Goal: Task Accomplishment & Management: Complete application form

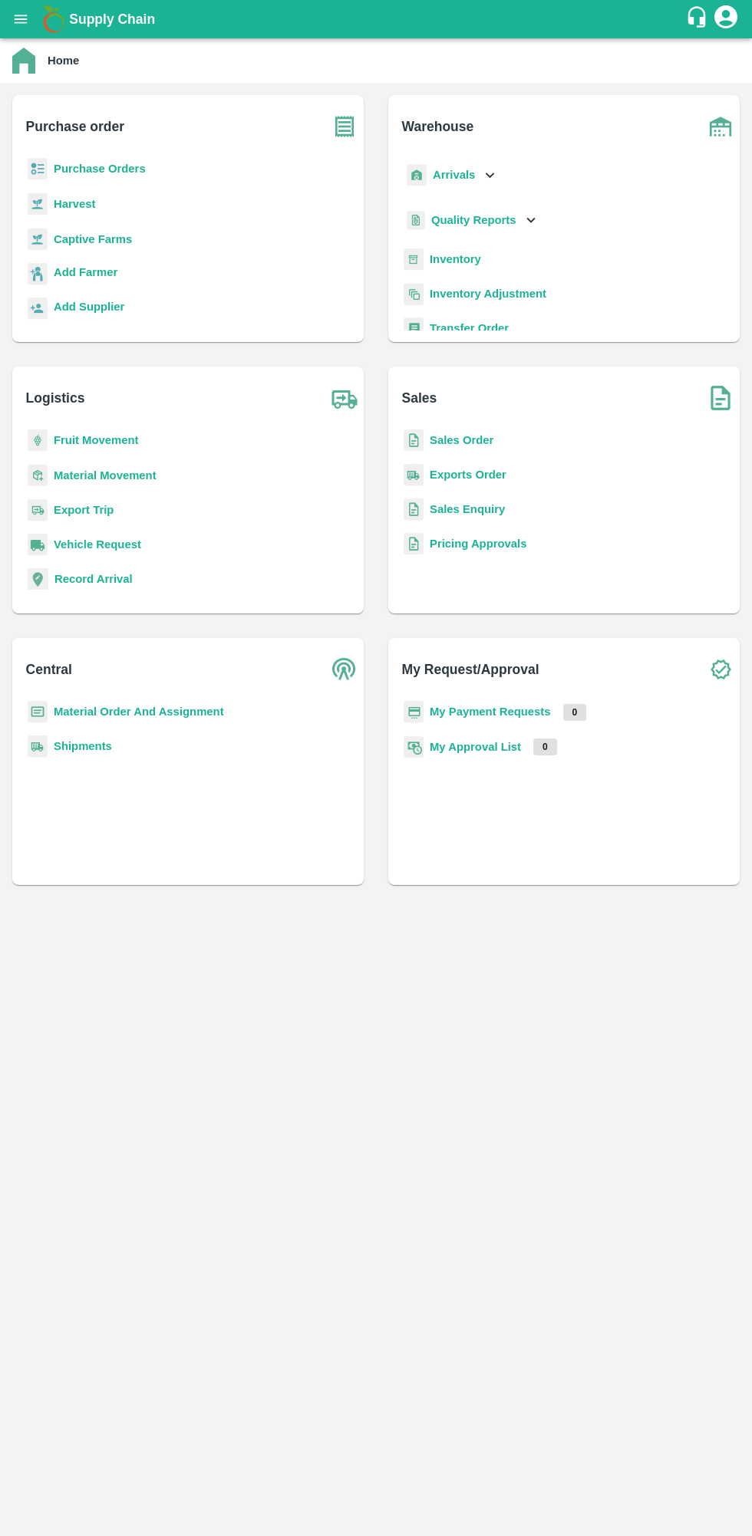
click at [741, 1340] on main "Home Purchase order Purchase Orders Harvest Captive Farms Add Farmer Add Suppli…" at bounding box center [376, 787] width 752 height 1498
click at [117, 175] on b "Purchase Orders" at bounding box center [100, 169] width 92 height 12
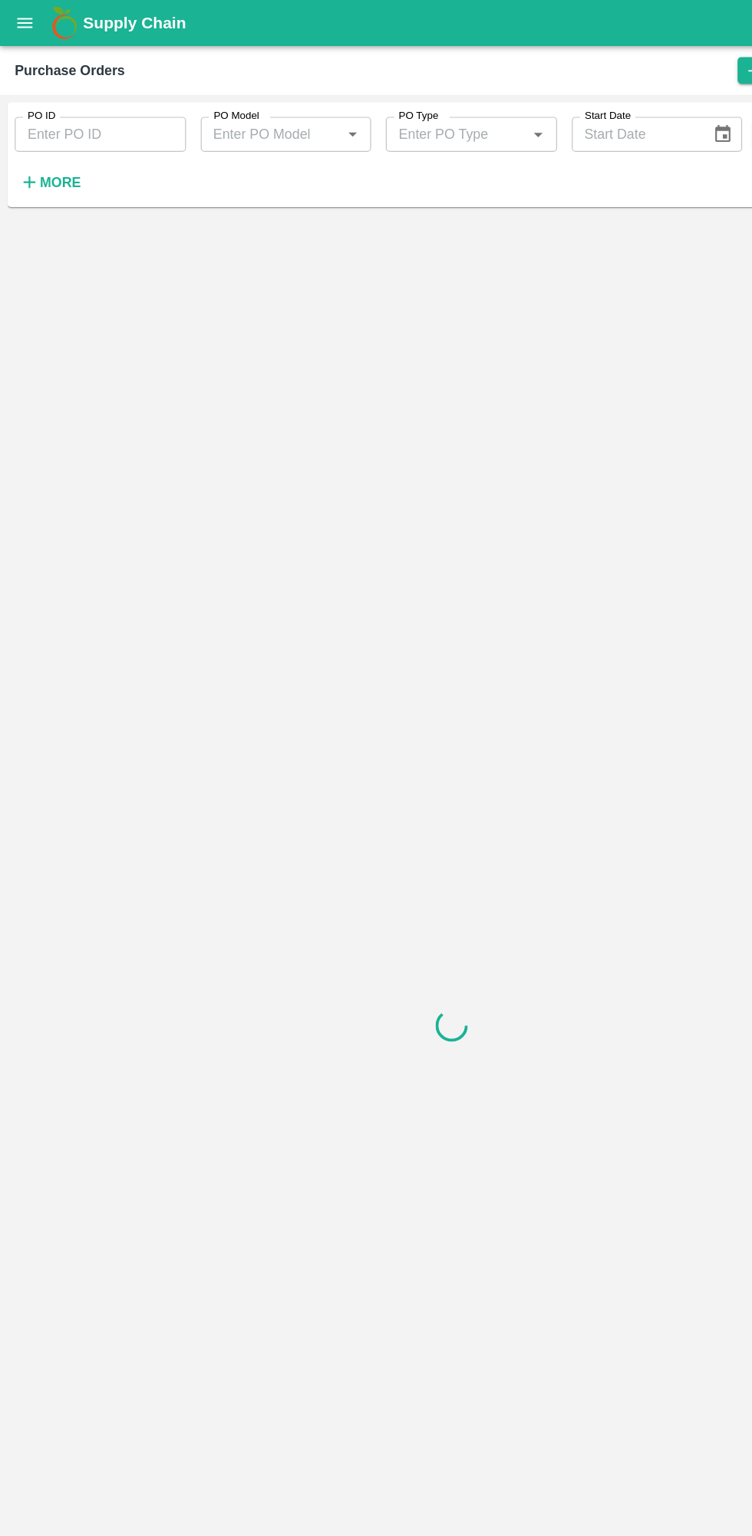
click at [54, 150] on strong "More" at bounding box center [50, 152] width 35 height 12
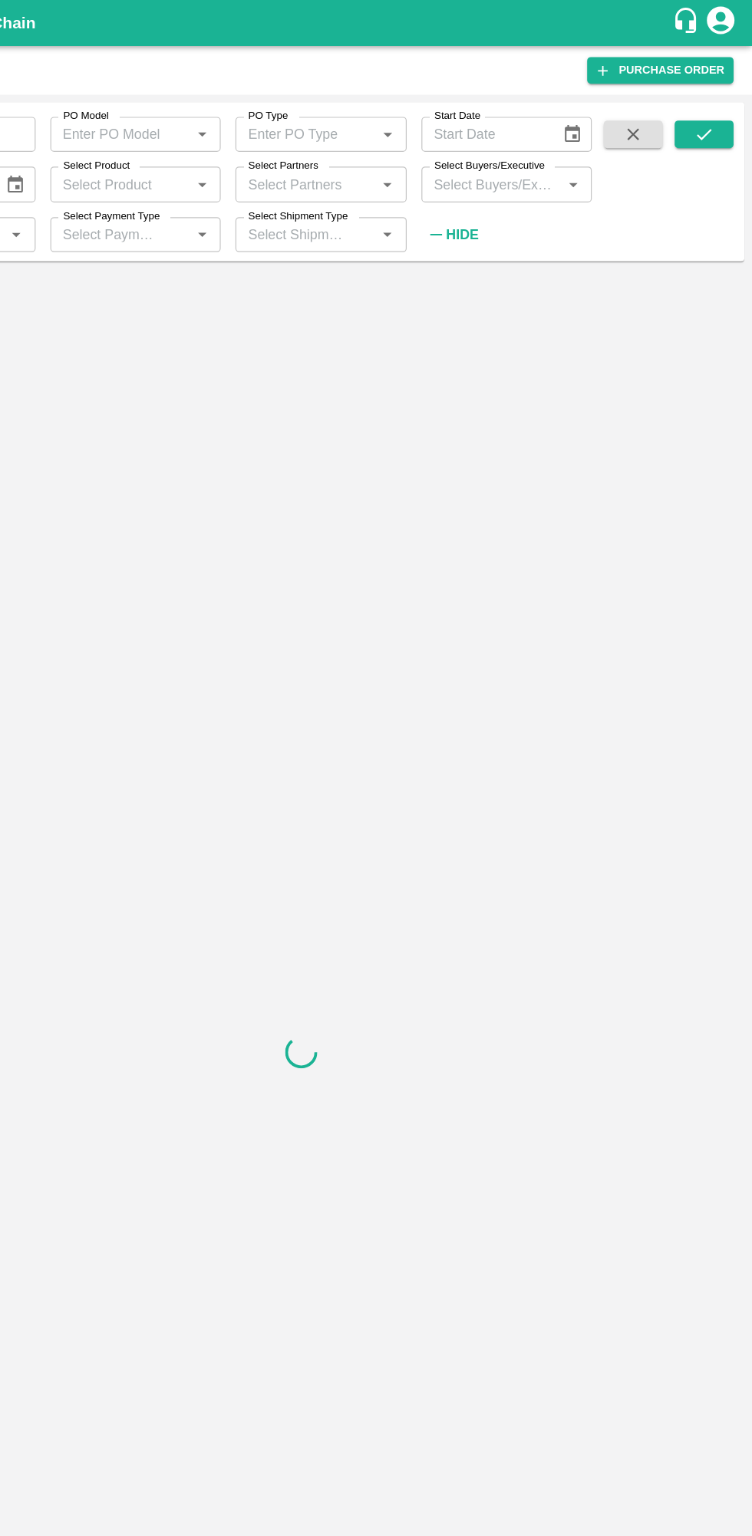
click at [525, 143] on label "Select Buyers/Executive" at bounding box center [533, 138] width 92 height 12
click at [525, 143] on input "Select Buyers/Executive" at bounding box center [535, 153] width 108 height 20
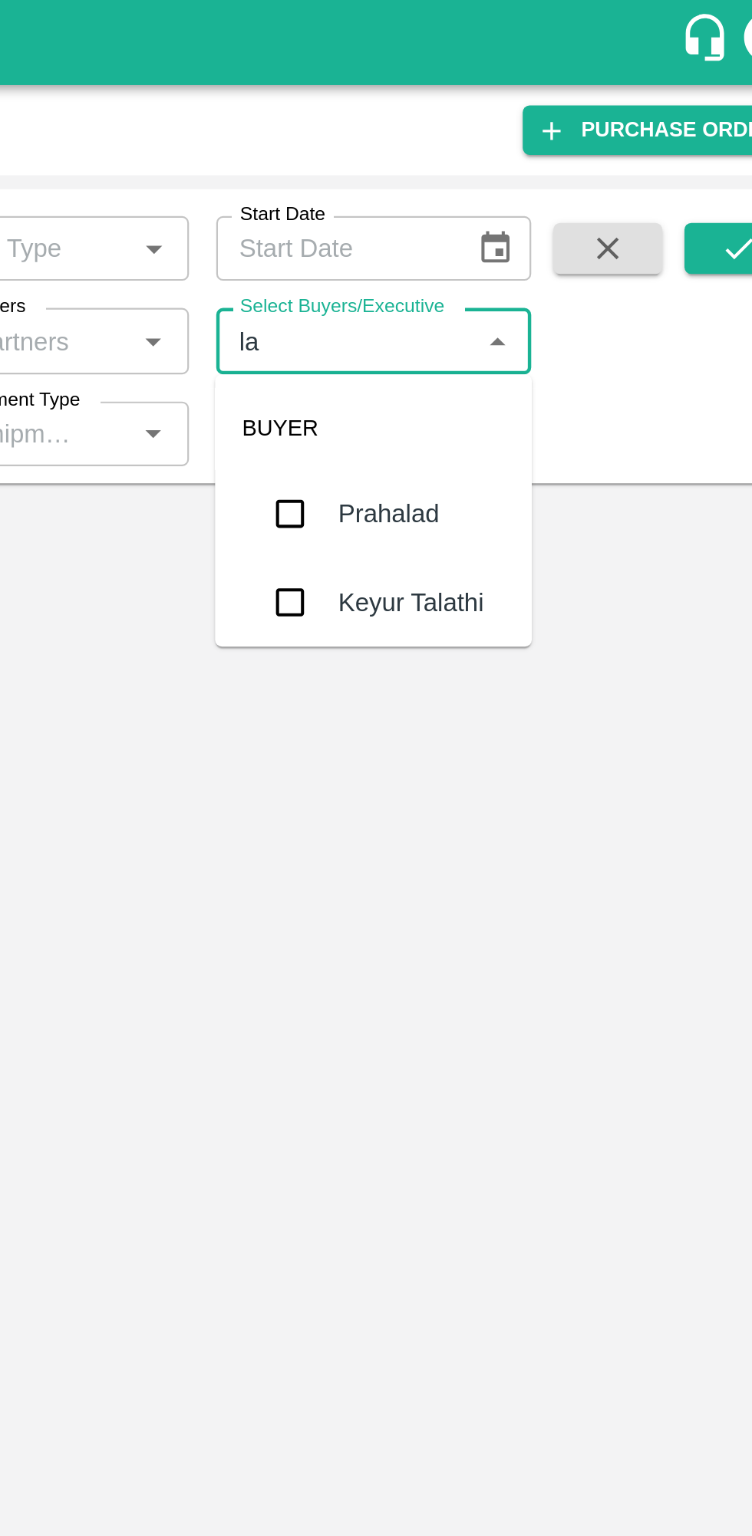
type input "lav"
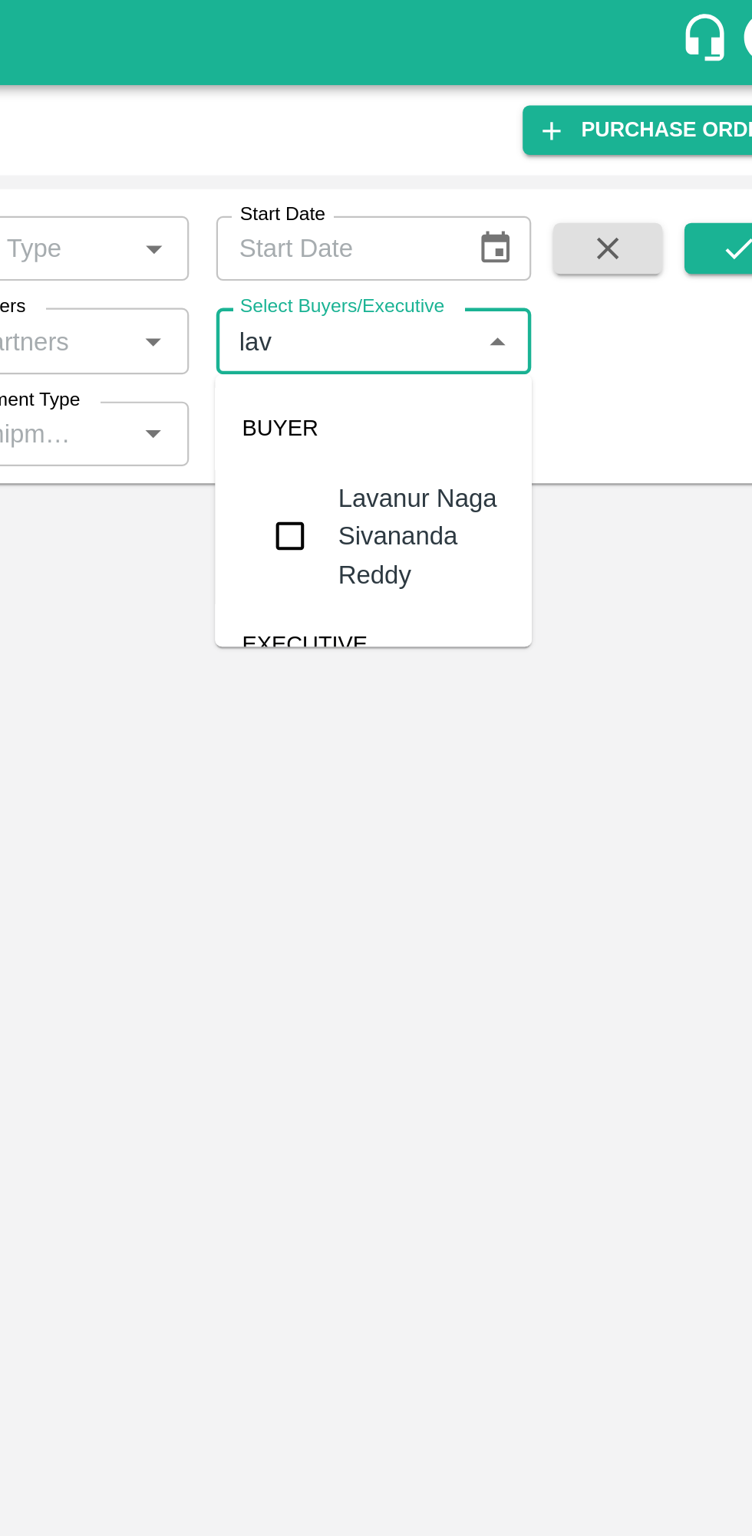
click at [506, 237] on input "checkbox" at bounding box center [509, 241] width 31 height 31
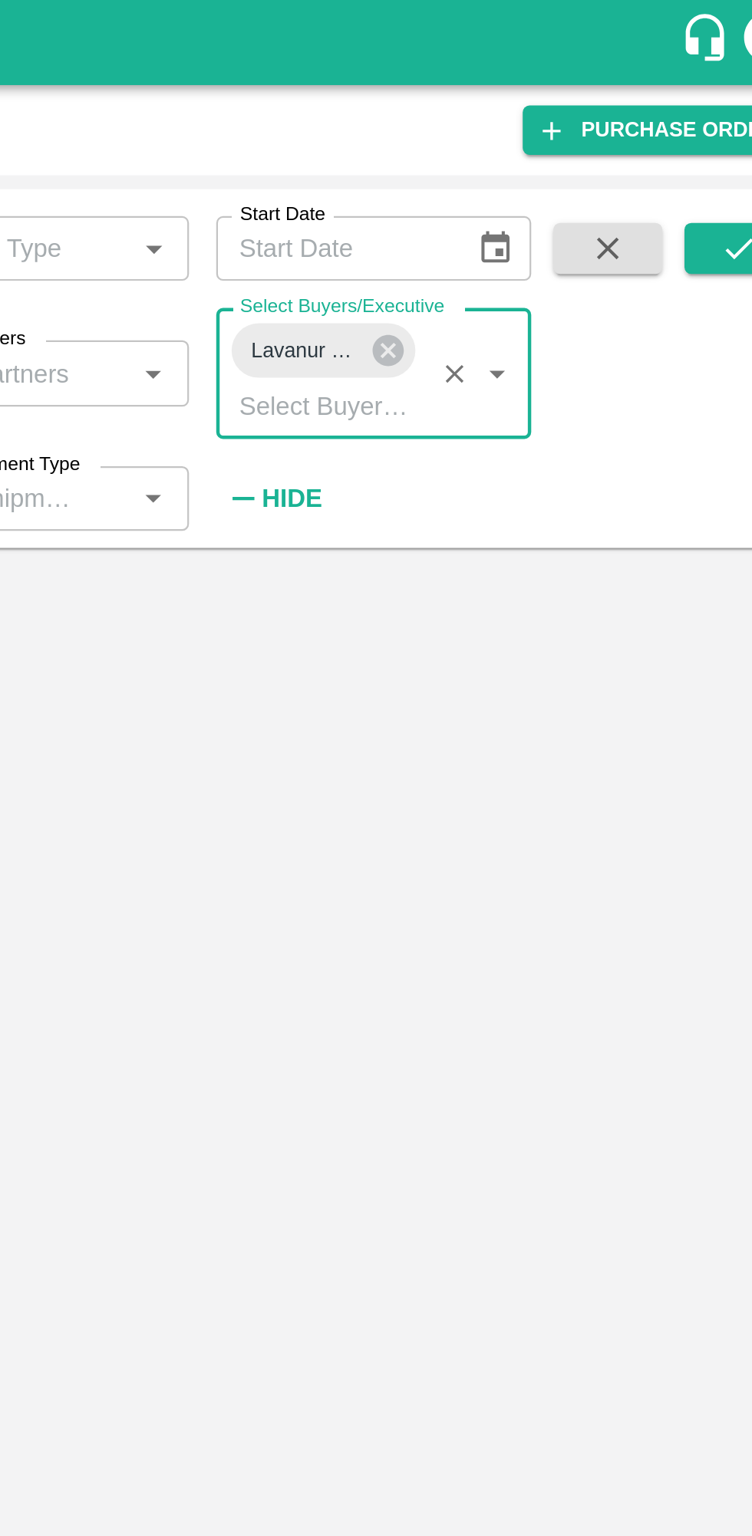
click at [691, 115] on button "submit" at bounding box center [711, 111] width 49 height 23
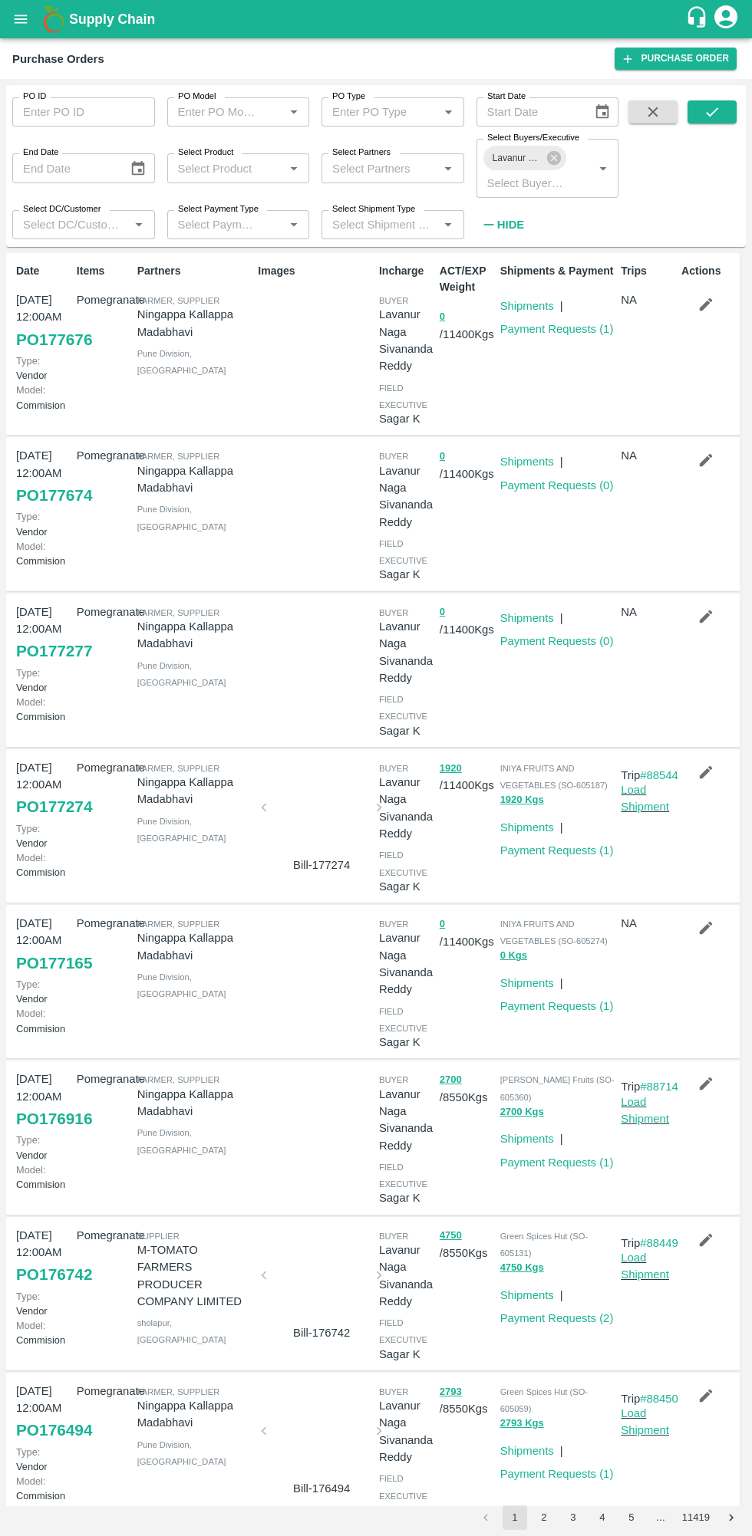
click at [703, 308] on icon "button" at bounding box center [705, 304] width 17 height 17
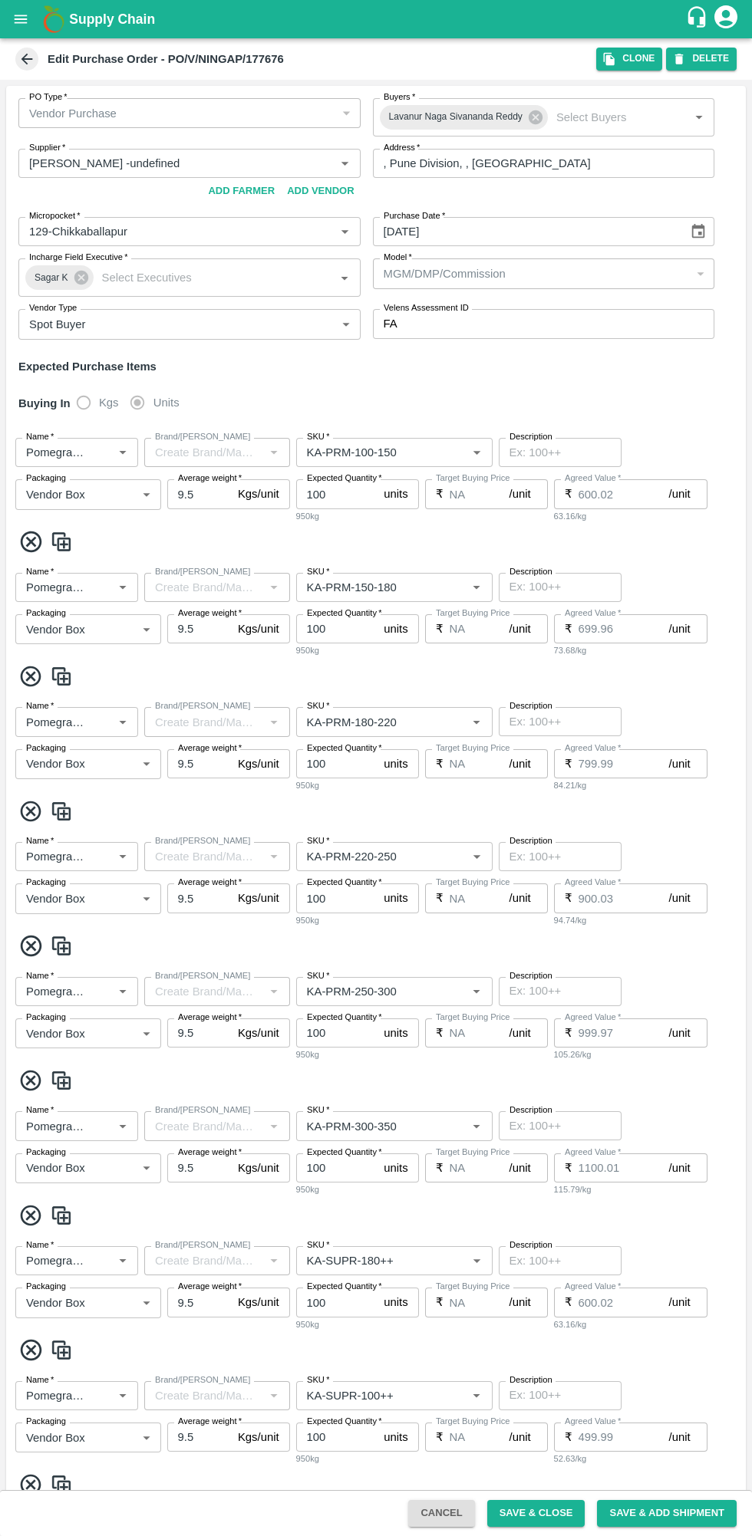
click at [614, 59] on icon "button" at bounding box center [609, 59] width 11 height 13
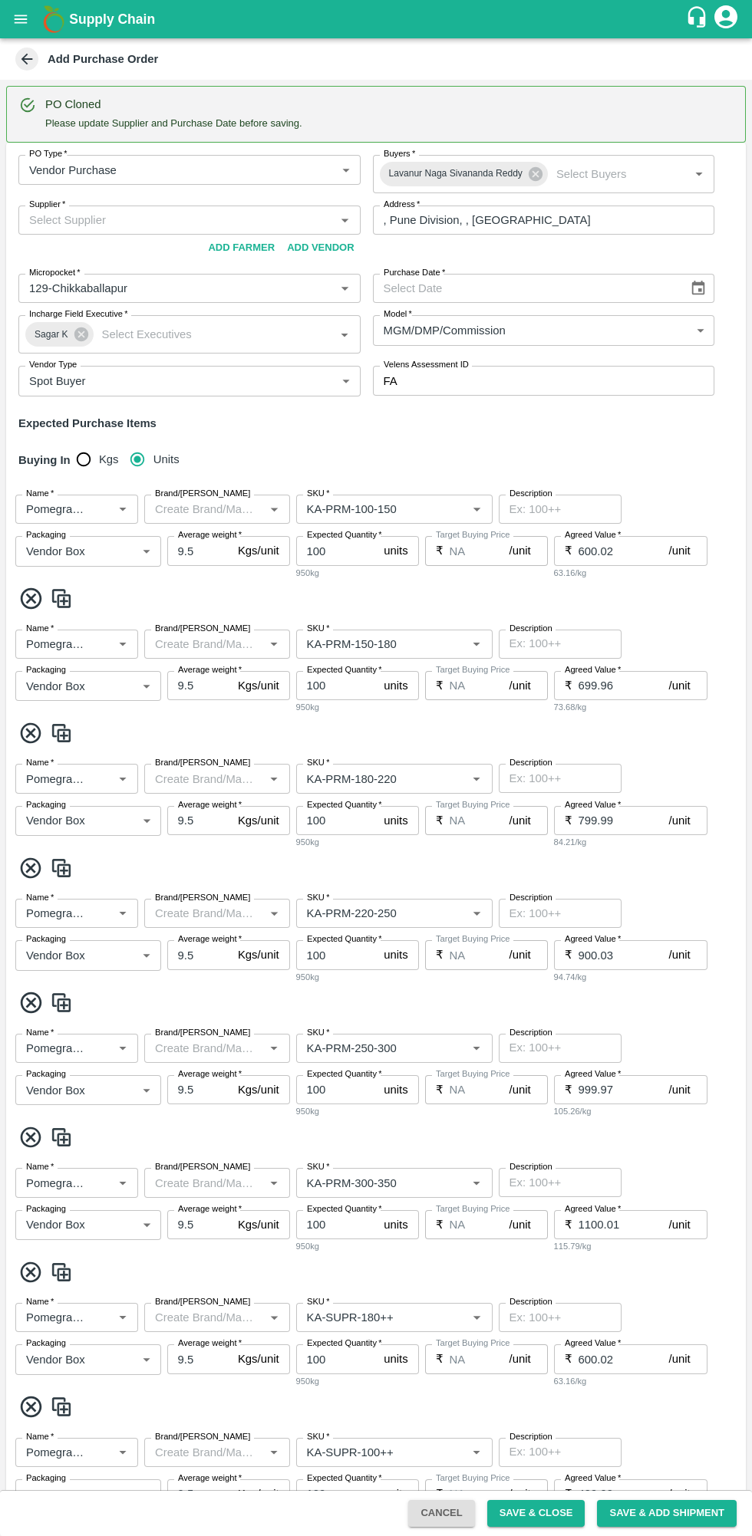
click at [61, 205] on span "*" at bounding box center [63, 204] width 5 height 9
click at [61, 210] on input "Supplier   *" at bounding box center [177, 220] width 308 height 20
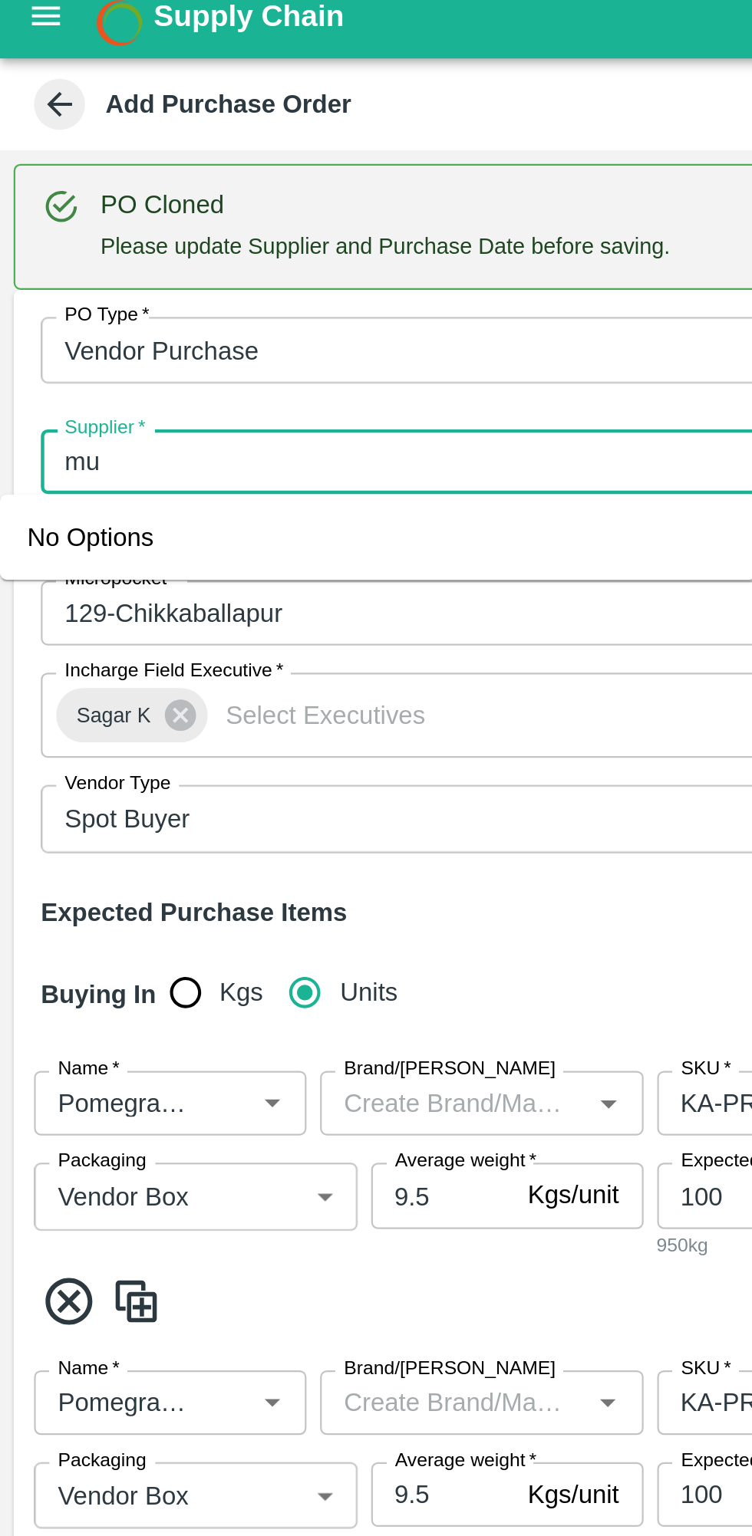
type input "m"
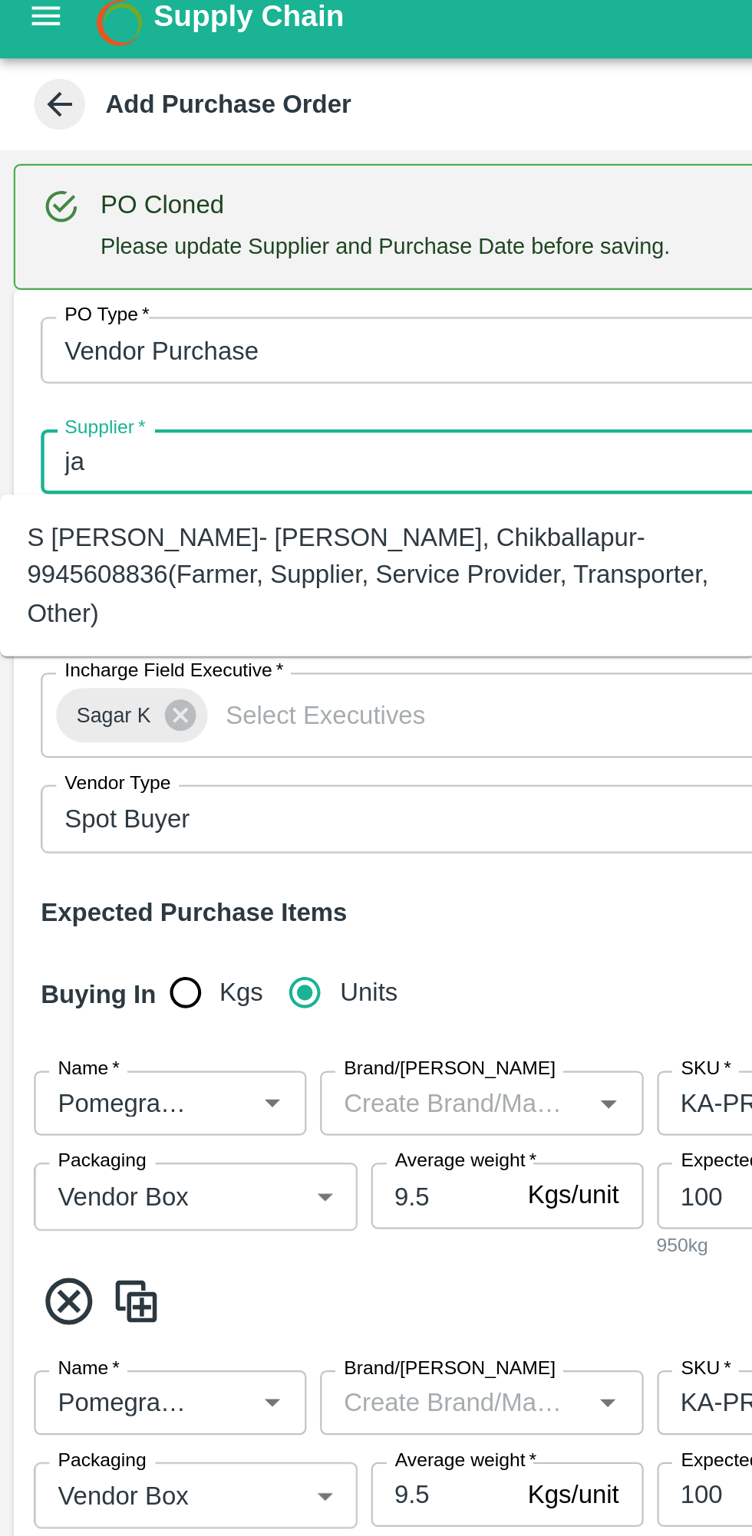
click at [51, 277] on div "S [PERSON_NAME]- [PERSON_NAME], Chikballapur-9945608836(Farmer, Supplier, Servi…" at bounding box center [170, 270] width 316 height 51
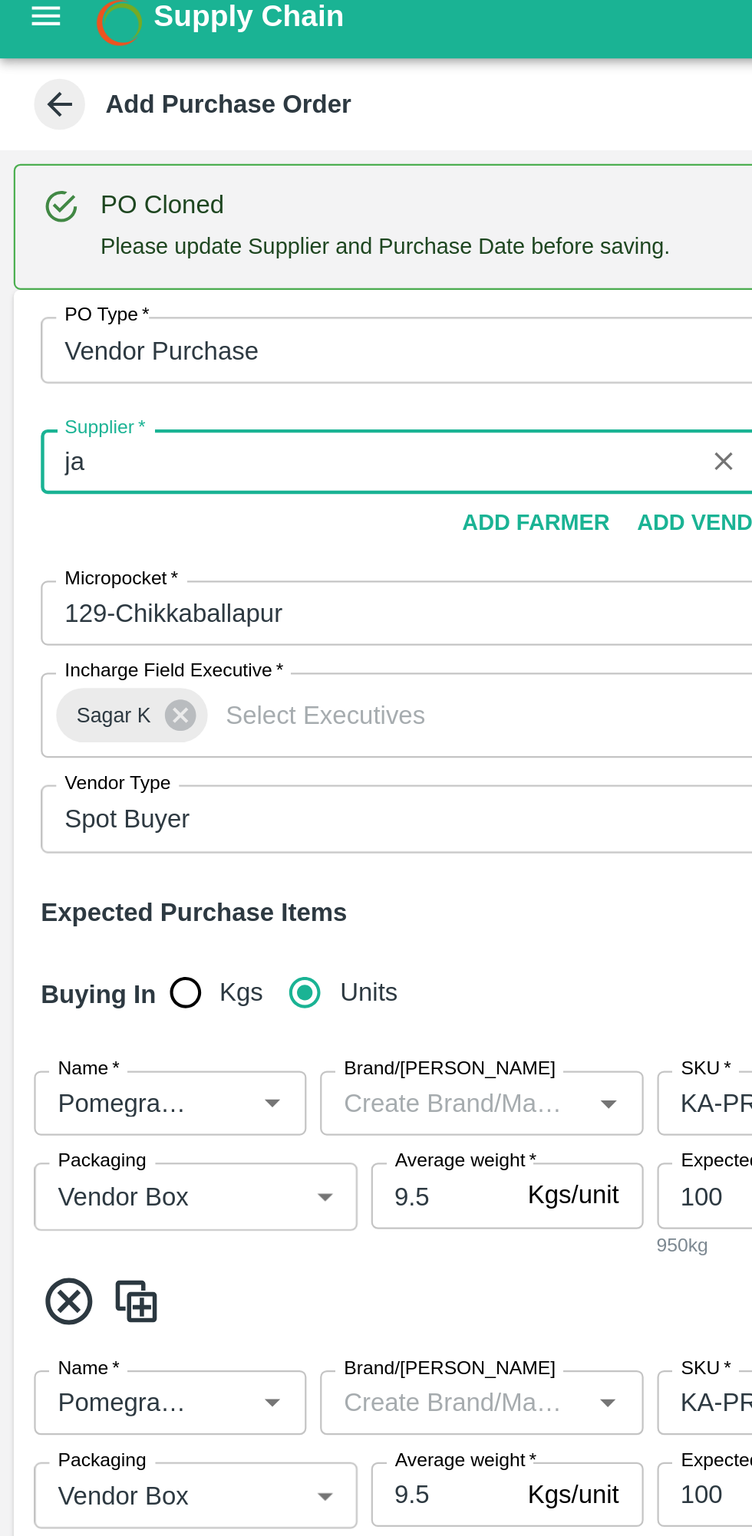
type input "S [PERSON_NAME]- [PERSON_NAME], Chikballapur-9945608836(Farmer, Supplier, Servi…"
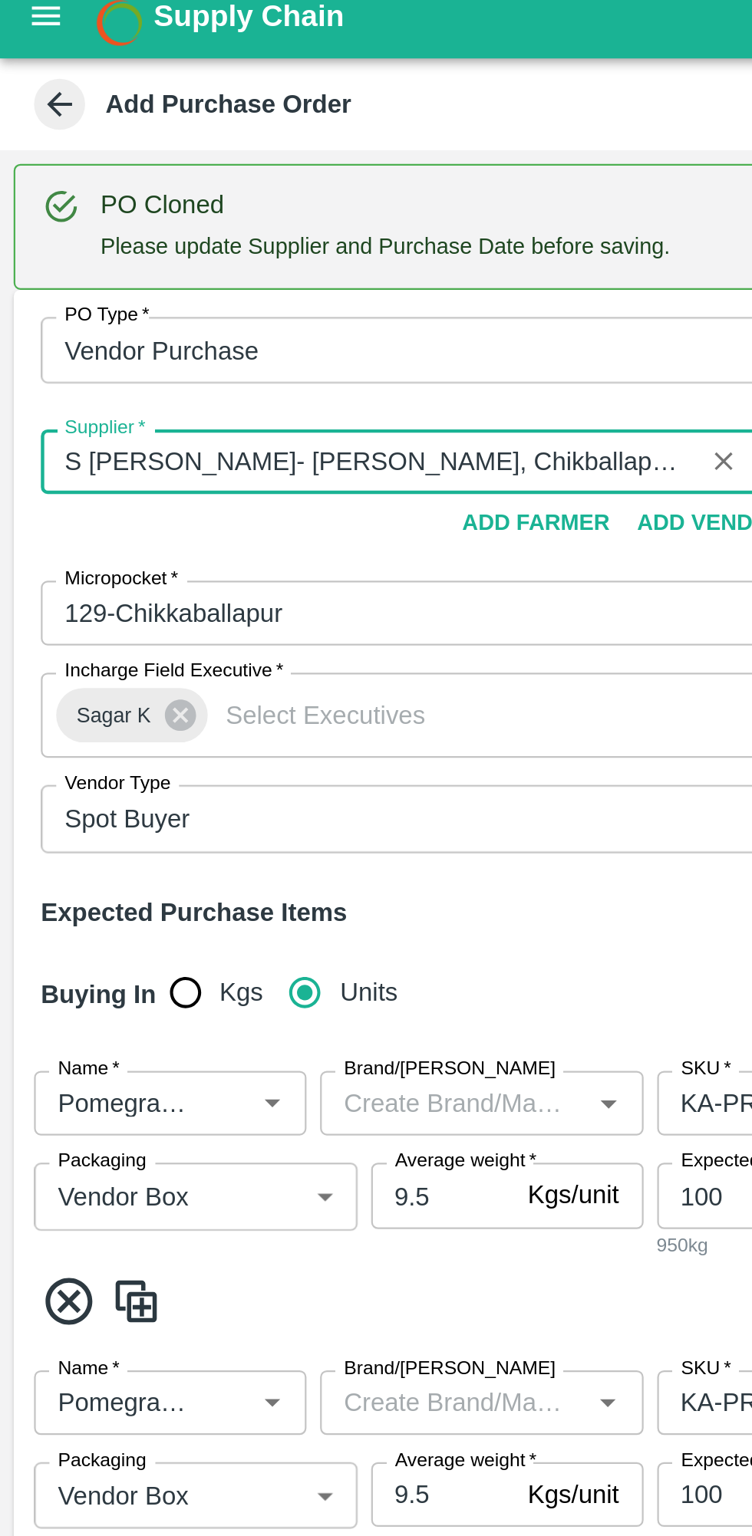
type input "[PERSON_NAME], Chikballapur, [GEOGRAPHIC_DATA], [GEOGRAPHIC_DATA]"
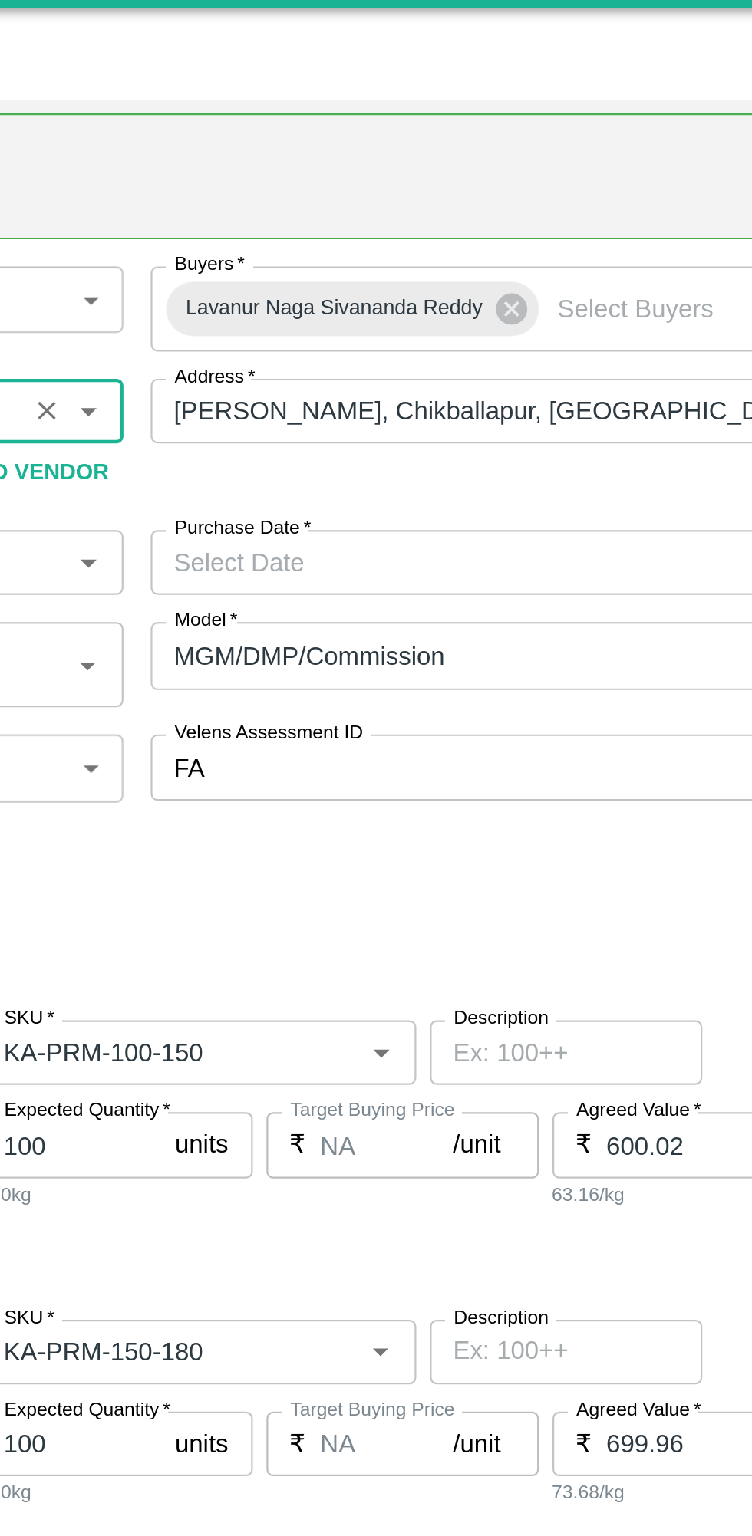
scroll to position [0, 308]
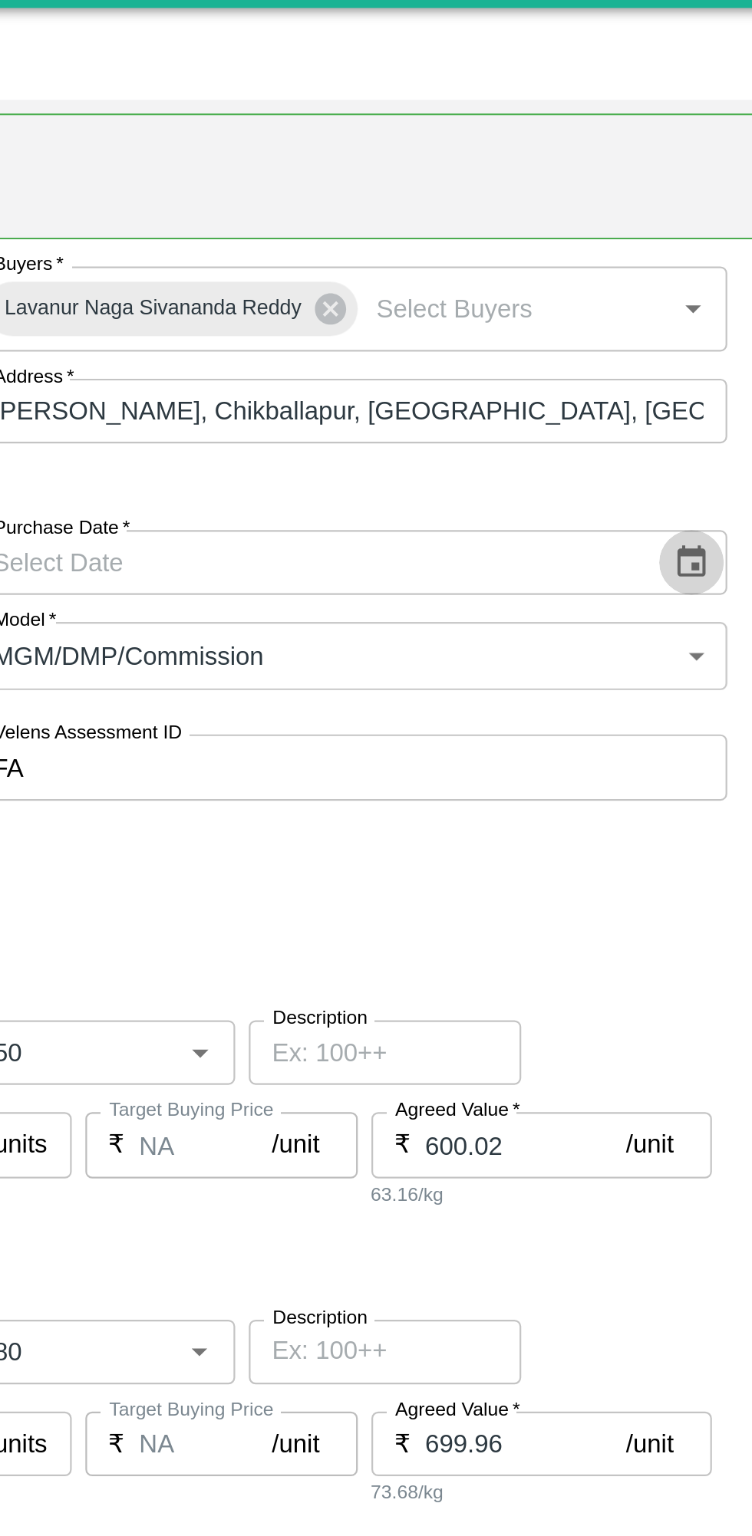
type input "S [PERSON_NAME]- [PERSON_NAME], Chikballapur-9945608836(Farmer, Supplier, Servi…"
click at [693, 290] on icon "Choose date" at bounding box center [698, 288] width 17 height 17
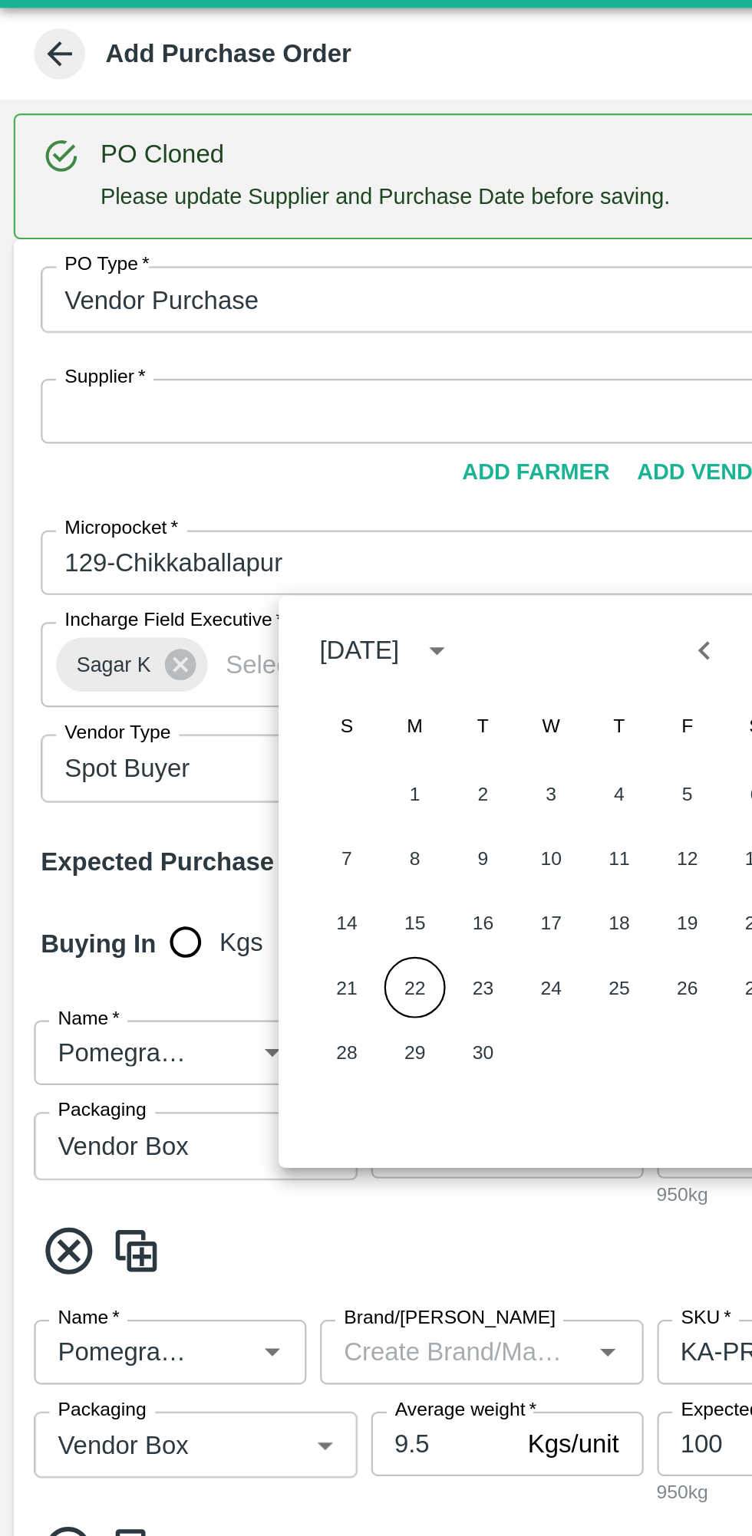
click at [188, 476] on button "22" at bounding box center [187, 480] width 28 height 28
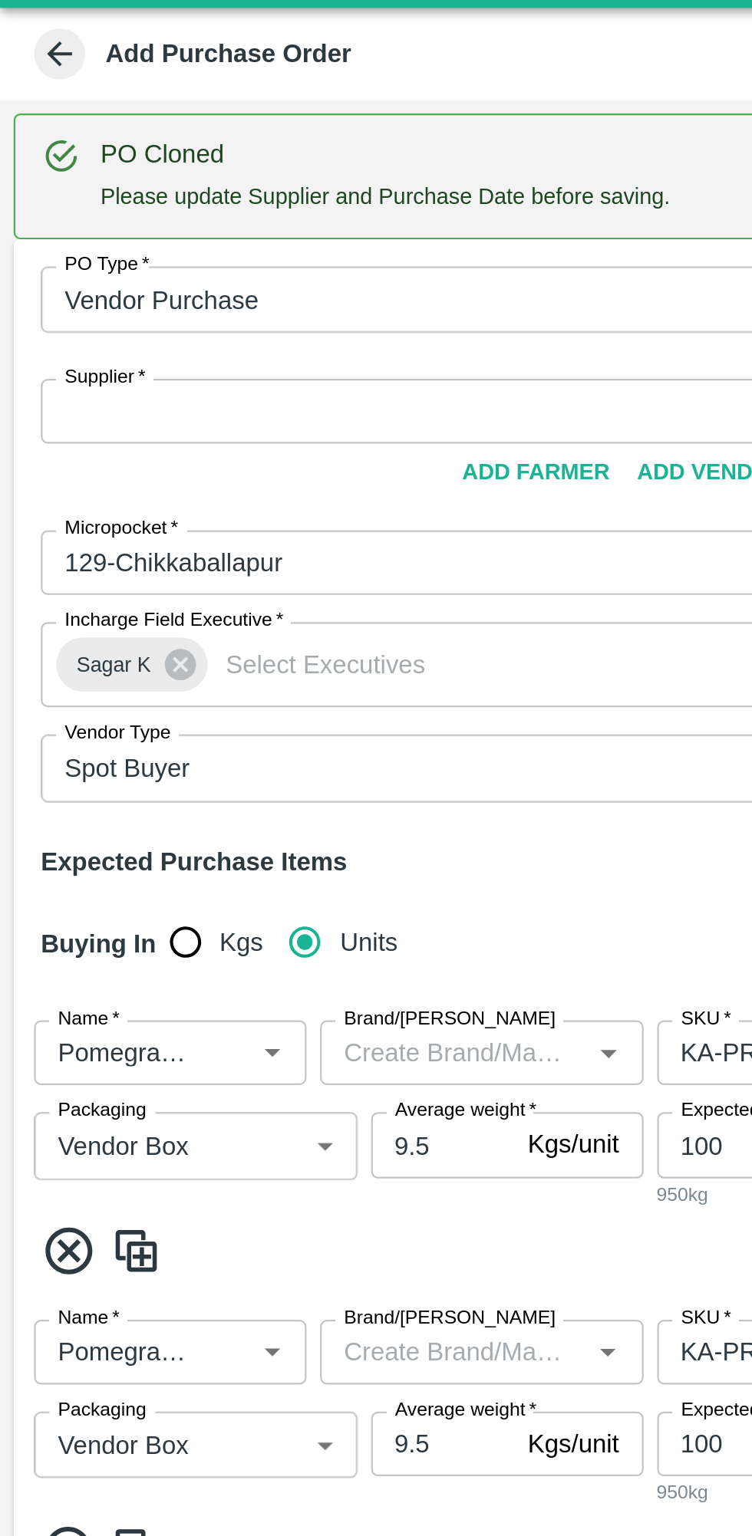
scroll to position [0, 0]
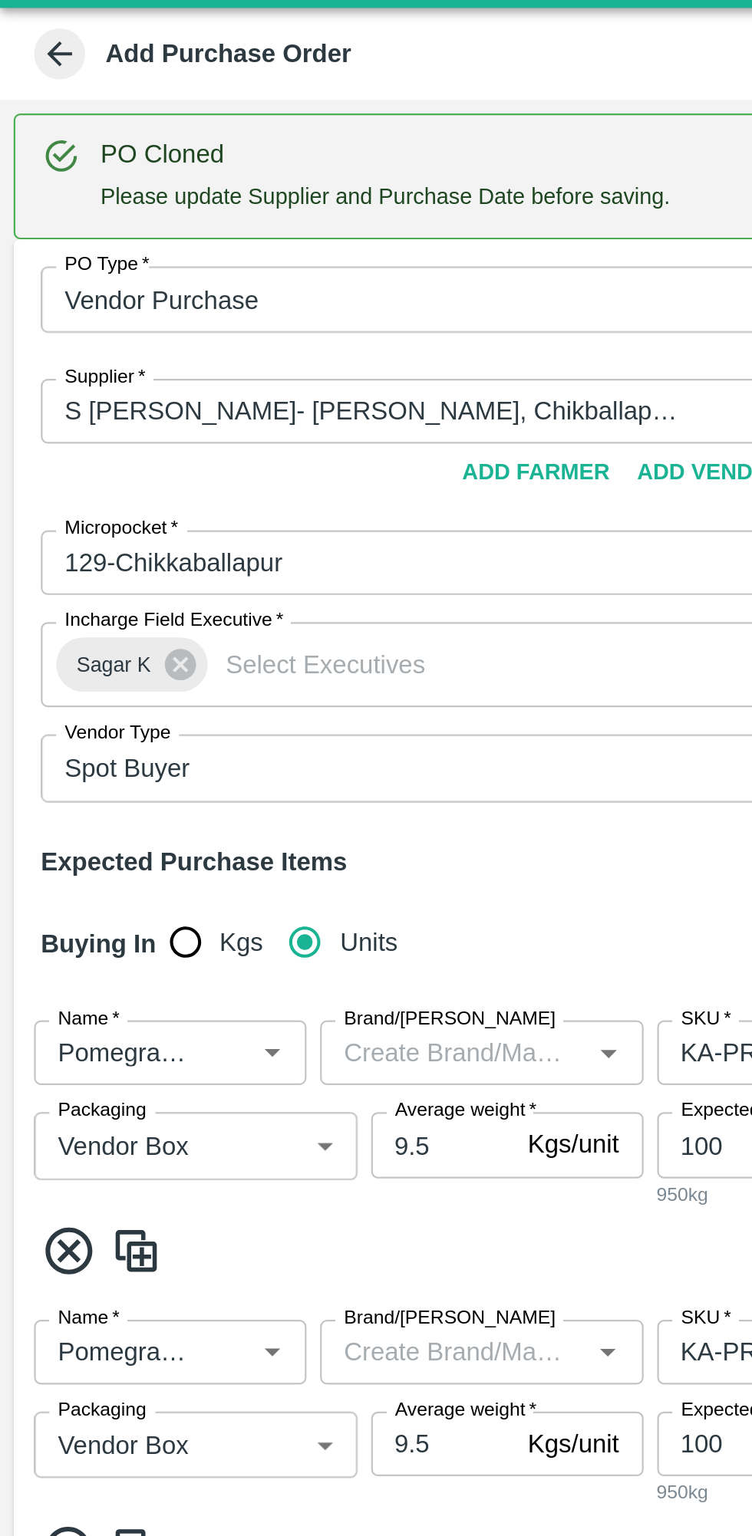
type input "[DATE]"
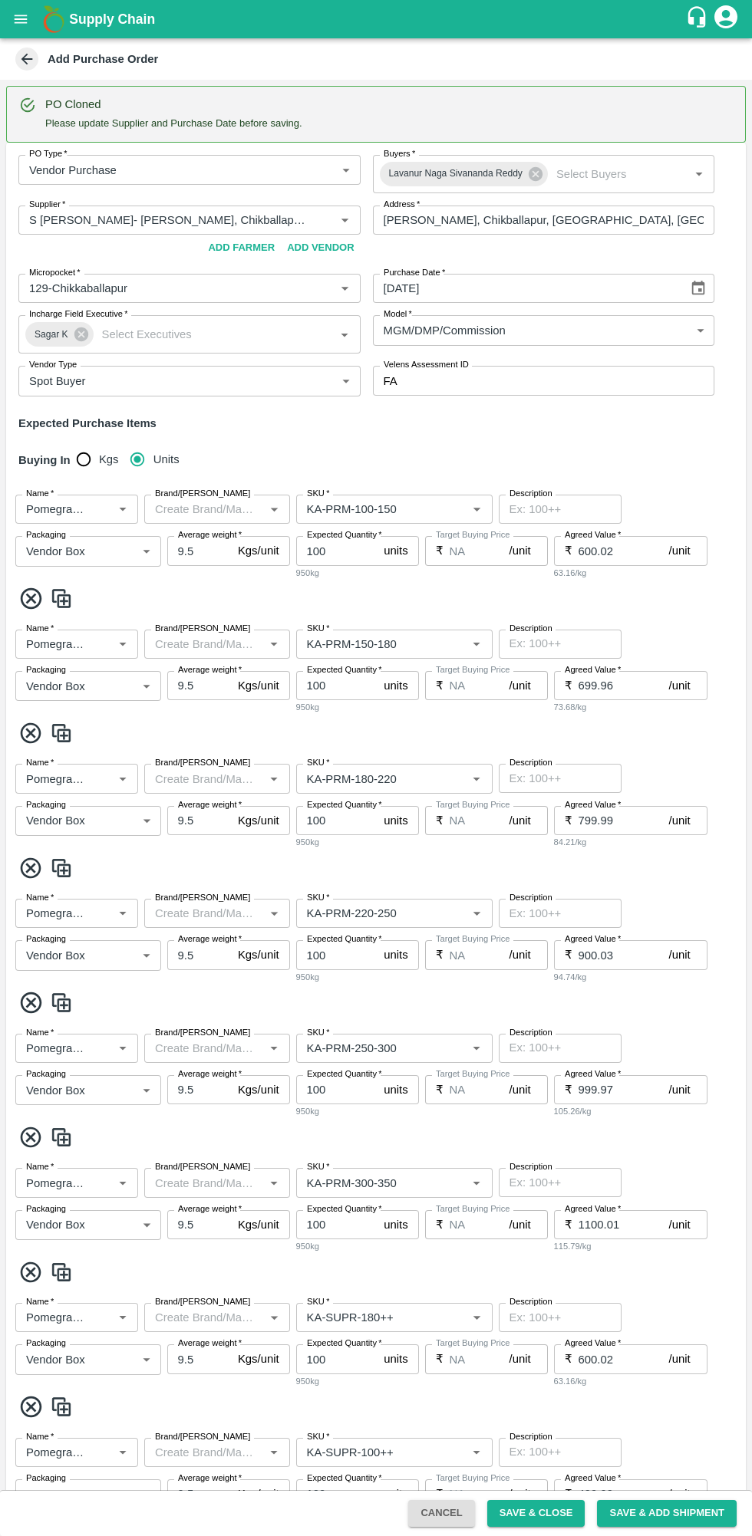
click at [193, 505] on input "Brand/[PERSON_NAME]" at bounding box center [204, 509] width 111 height 20
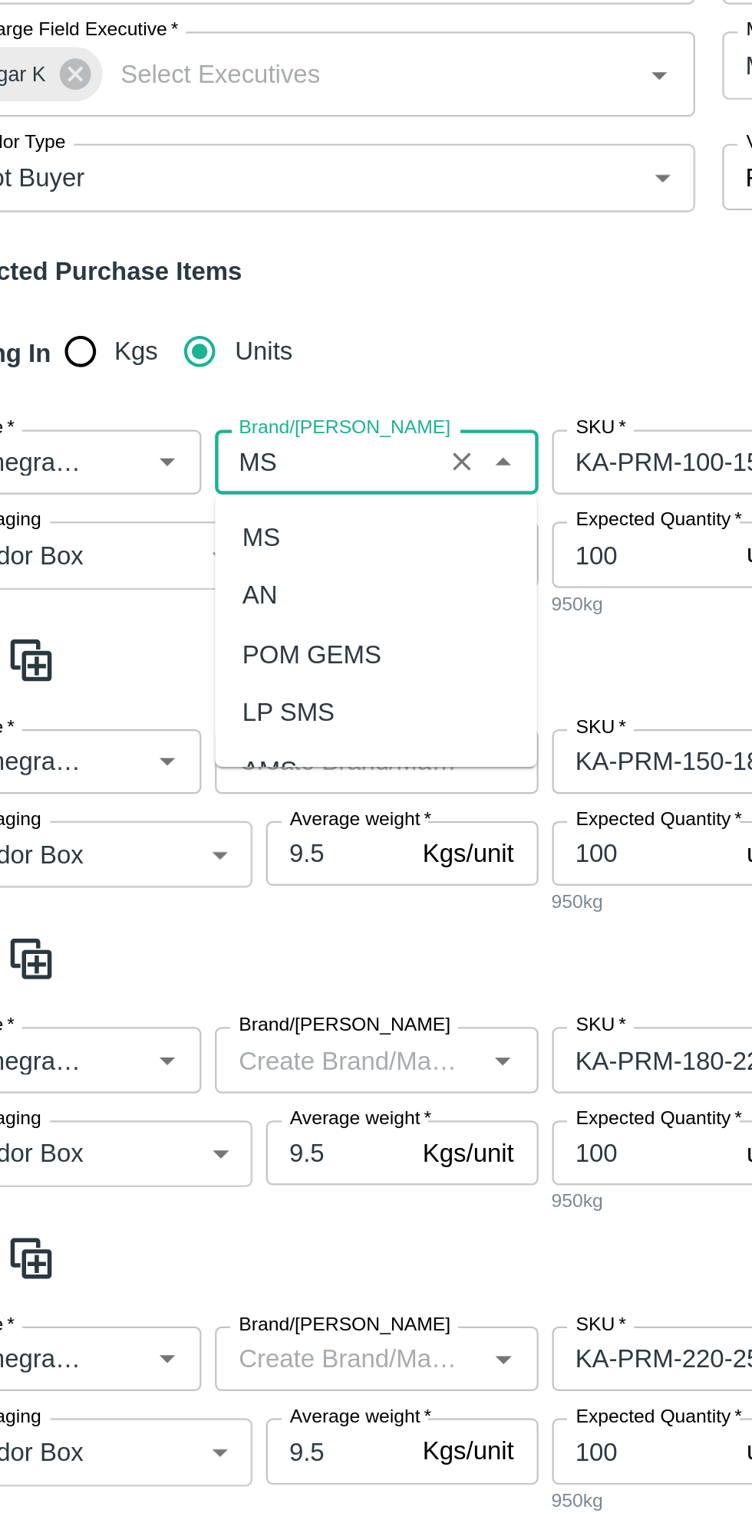
click at [167, 542] on div "MS" at bounding box center [164, 543] width 17 height 17
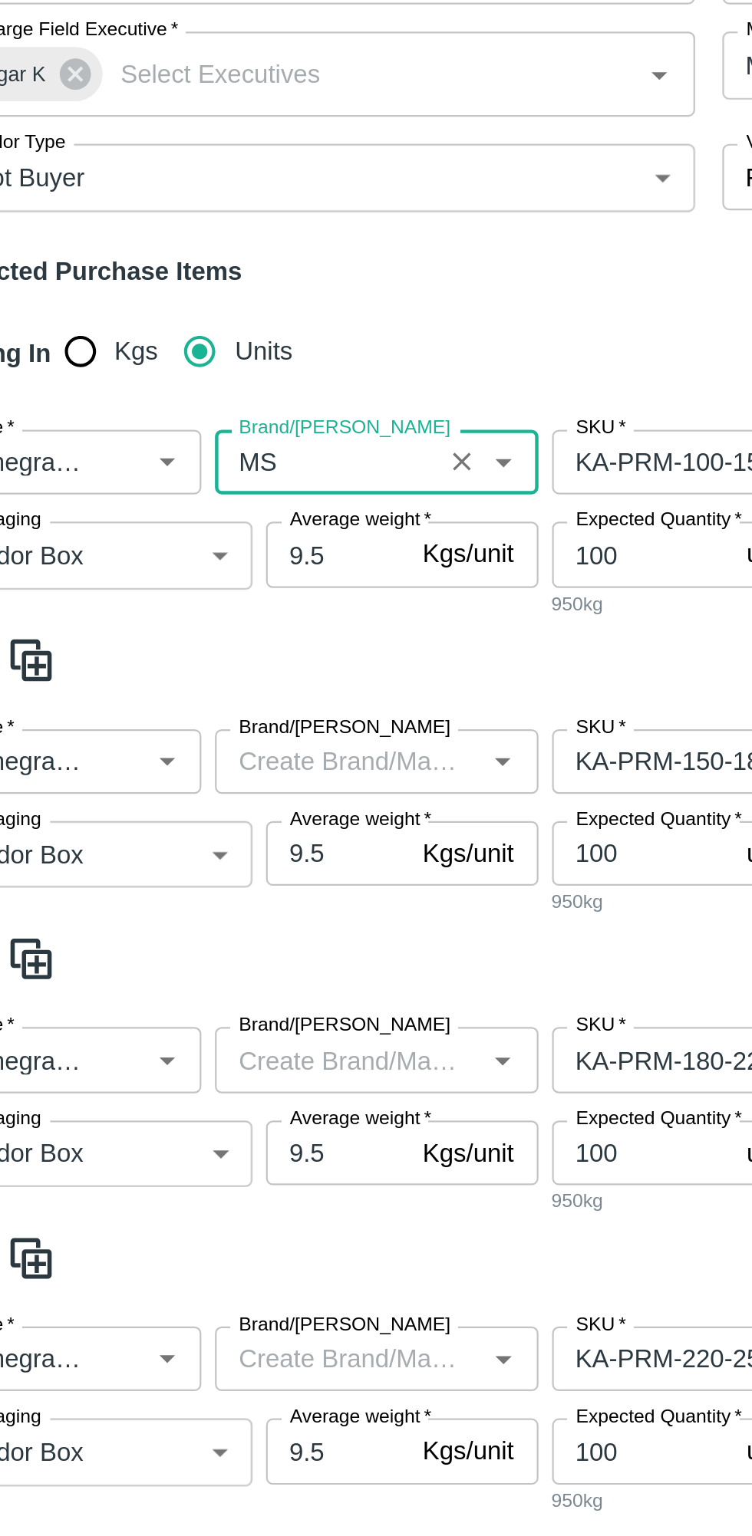
type input "MS"
click at [178, 642] on input "Brand/[PERSON_NAME]" at bounding box center [204, 644] width 111 height 20
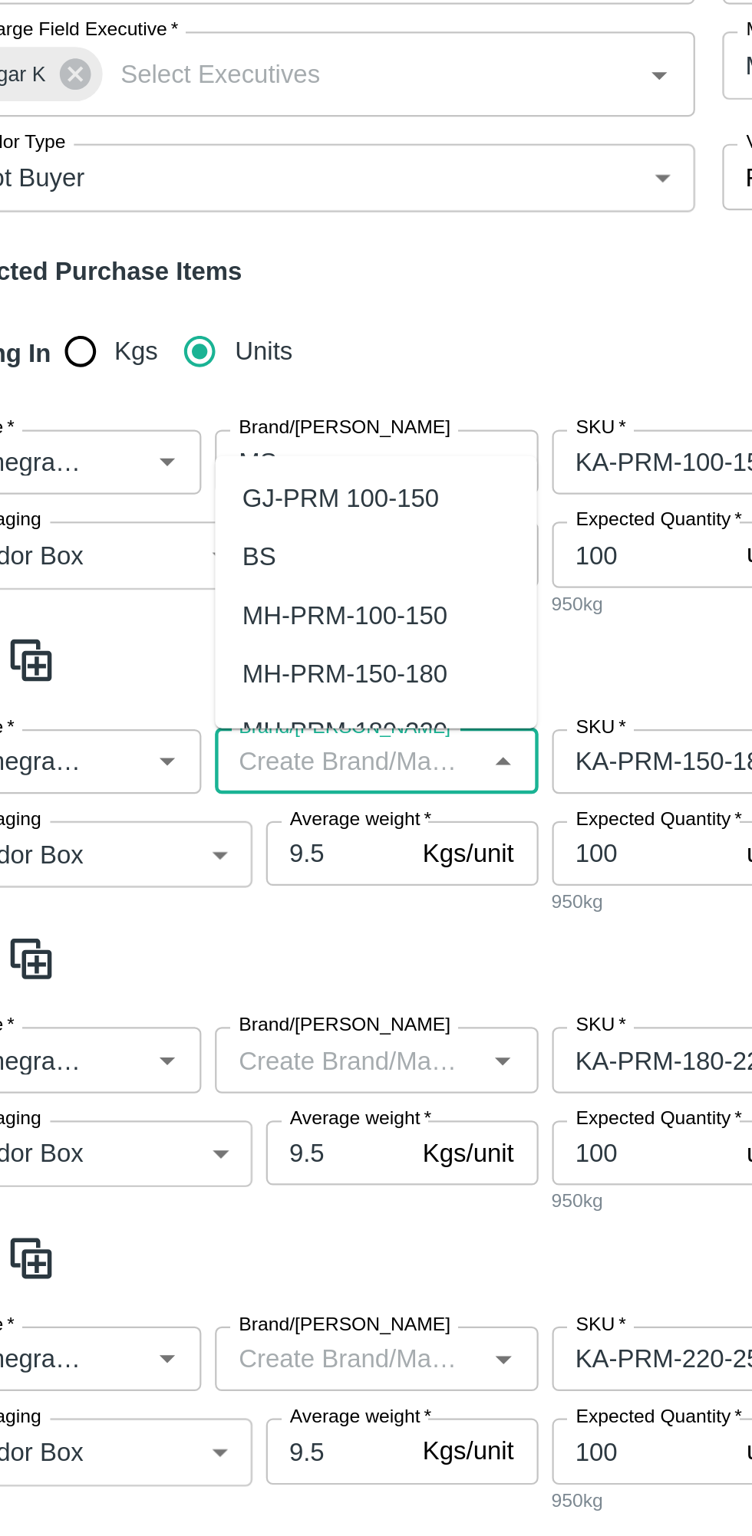
click at [114, 854] on div "Name   * Name   * Brand/[PERSON_NAME]/[PERSON_NAME]   * SKU   * Description x D…" at bounding box center [375, 819] width 739 height 135
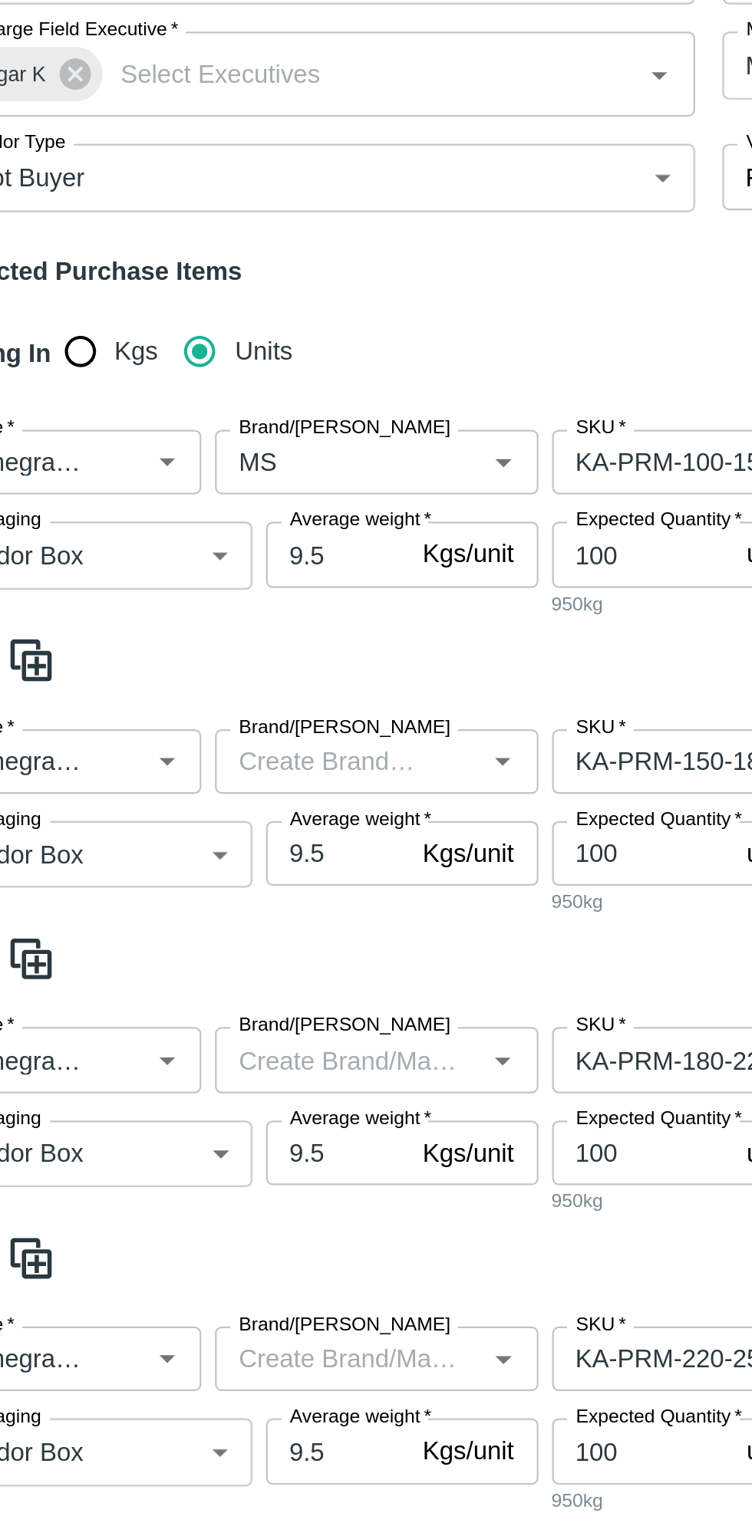
click at [178, 643] on input "Brand/[PERSON_NAME]" at bounding box center [194, 644] width 91 height 20
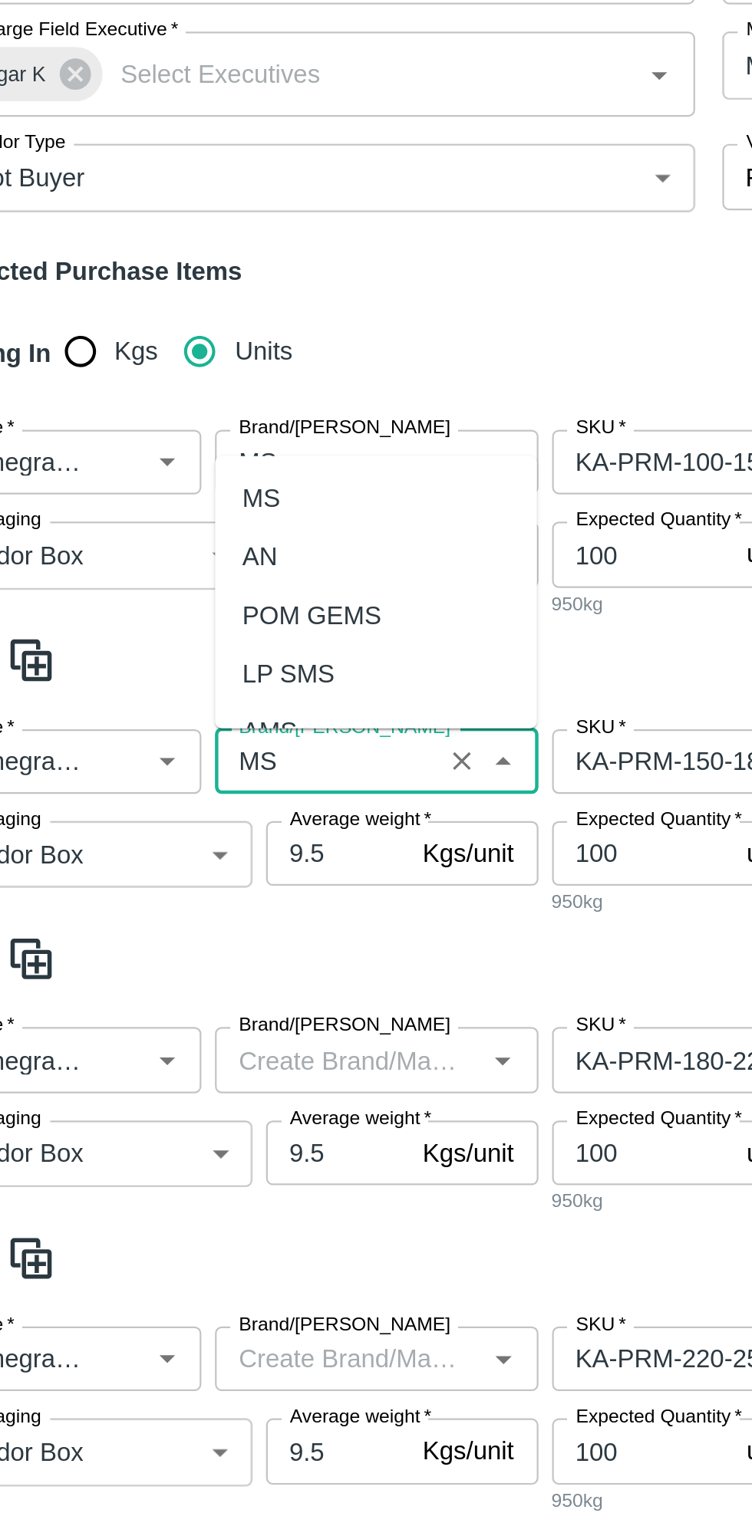
click at [171, 526] on div "MS" at bounding box center [164, 525] width 17 height 17
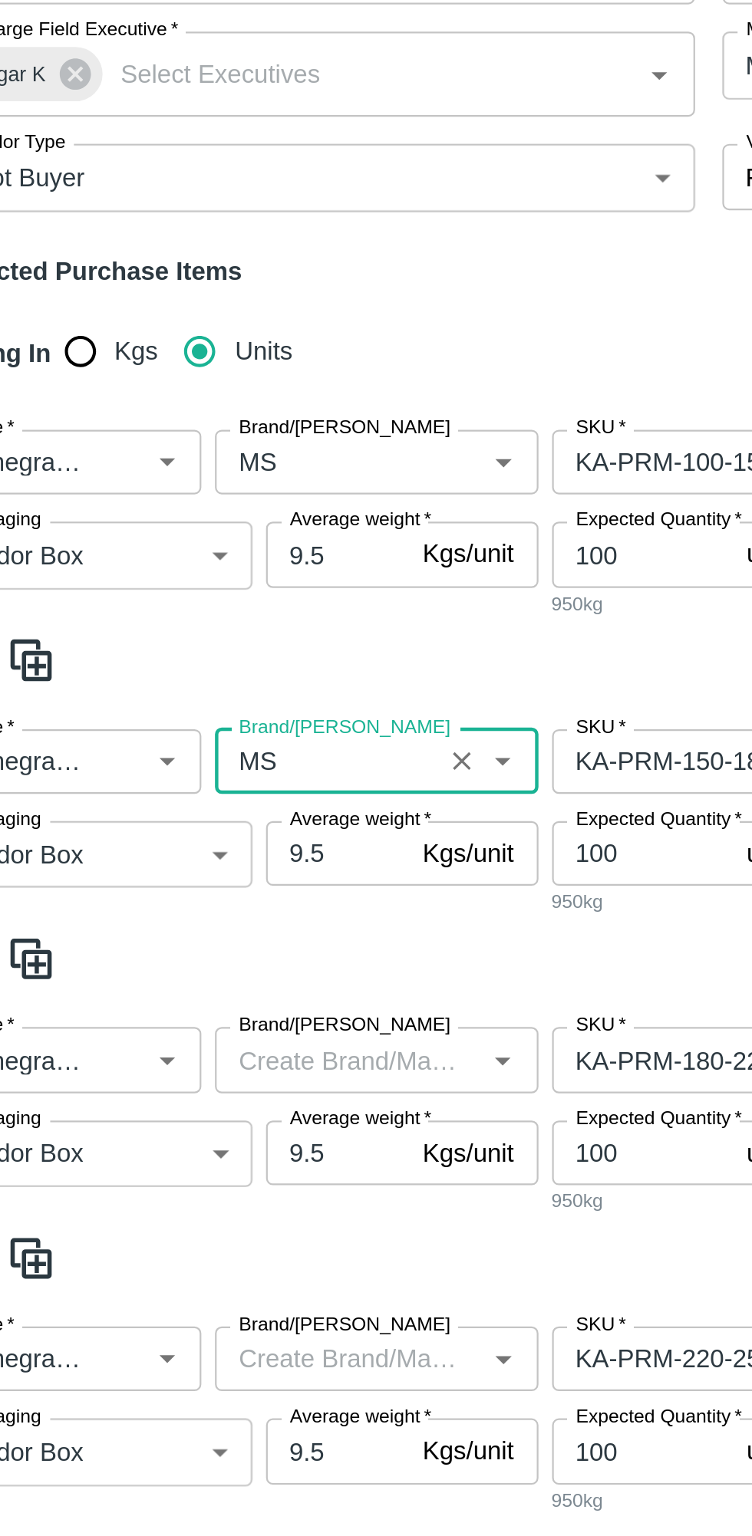
scroll to position [244, 0]
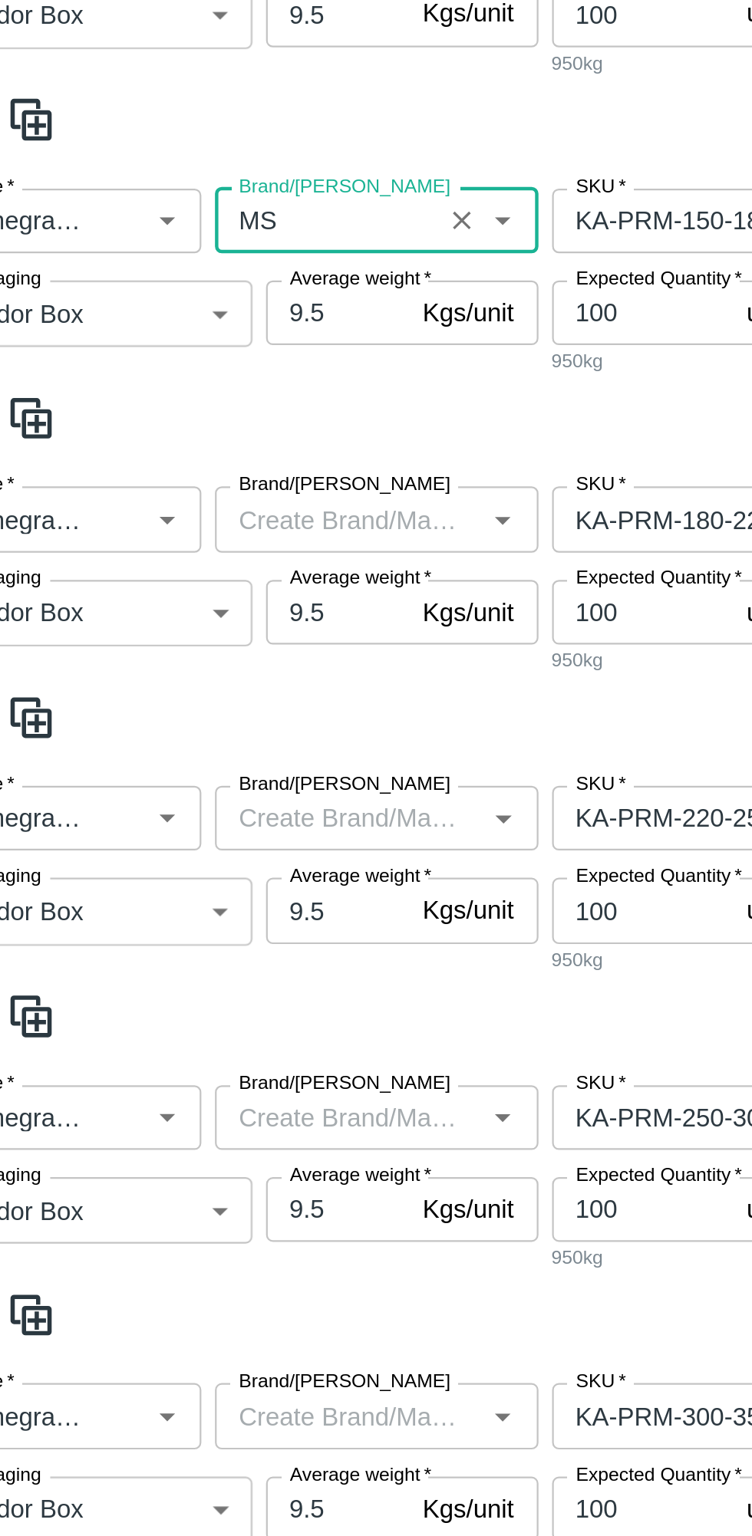
type input "MS"
click at [174, 541] on input "Brand/[PERSON_NAME]" at bounding box center [204, 535] width 111 height 20
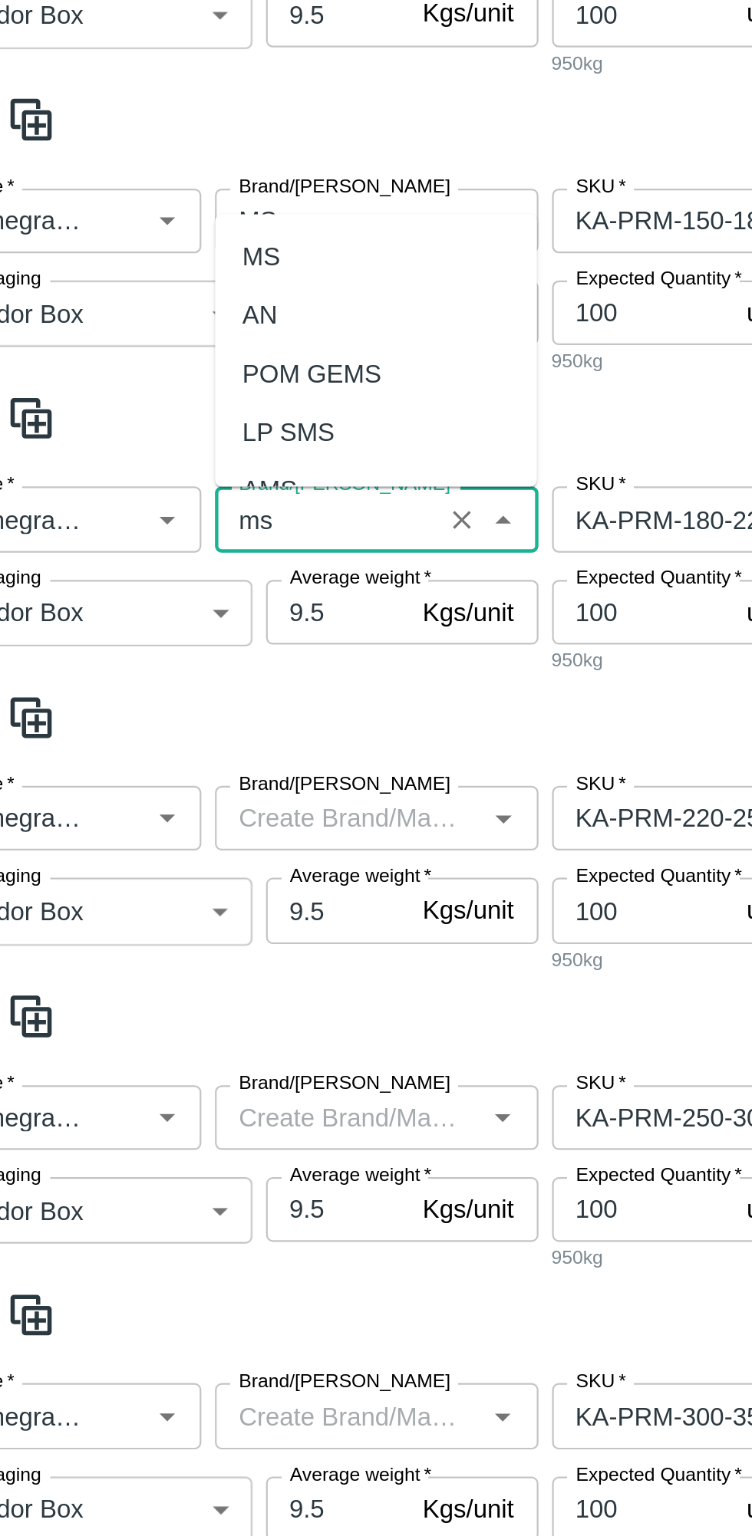
scroll to position [0, 0]
click at [164, 420] on div "MS" at bounding box center [164, 416] width 17 height 17
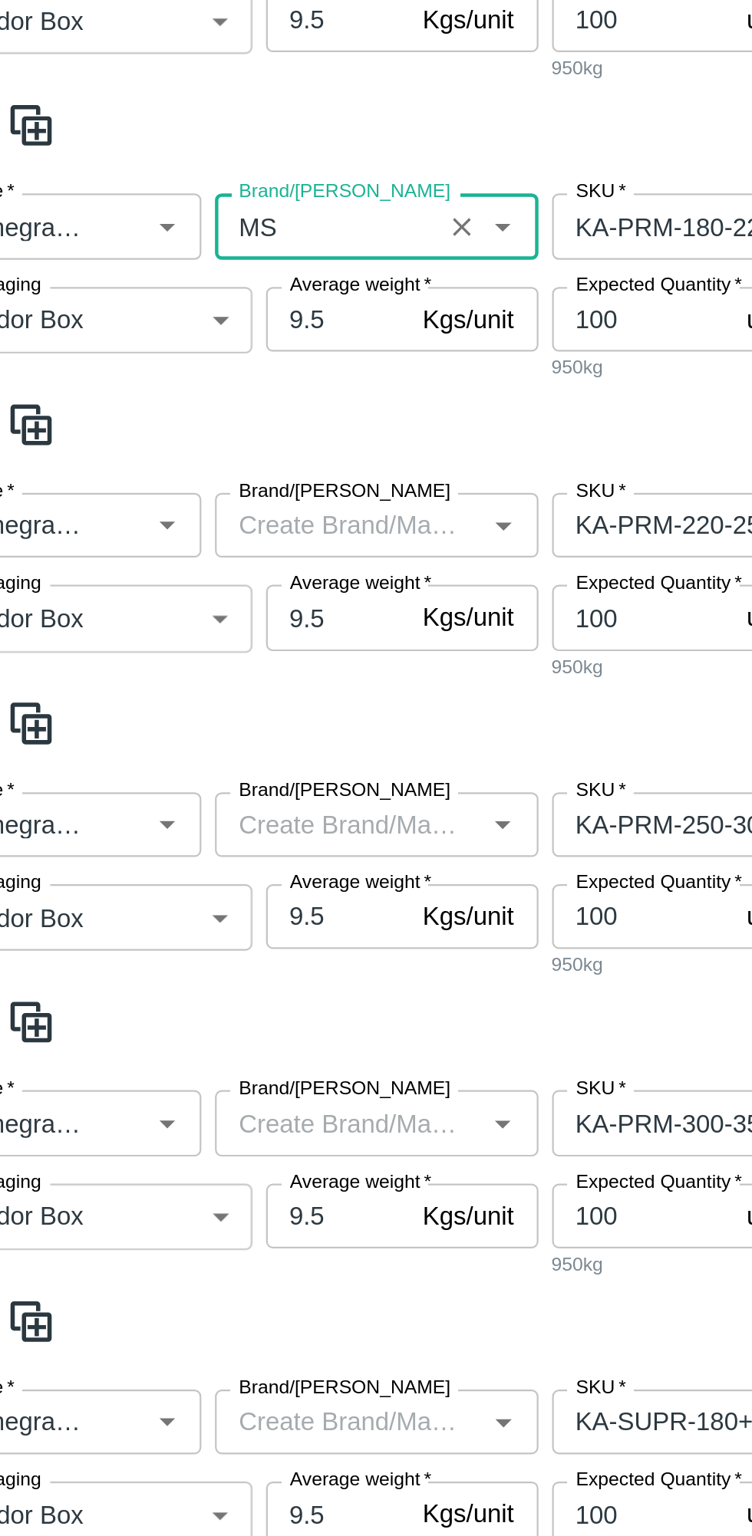
scroll to position [455, 0]
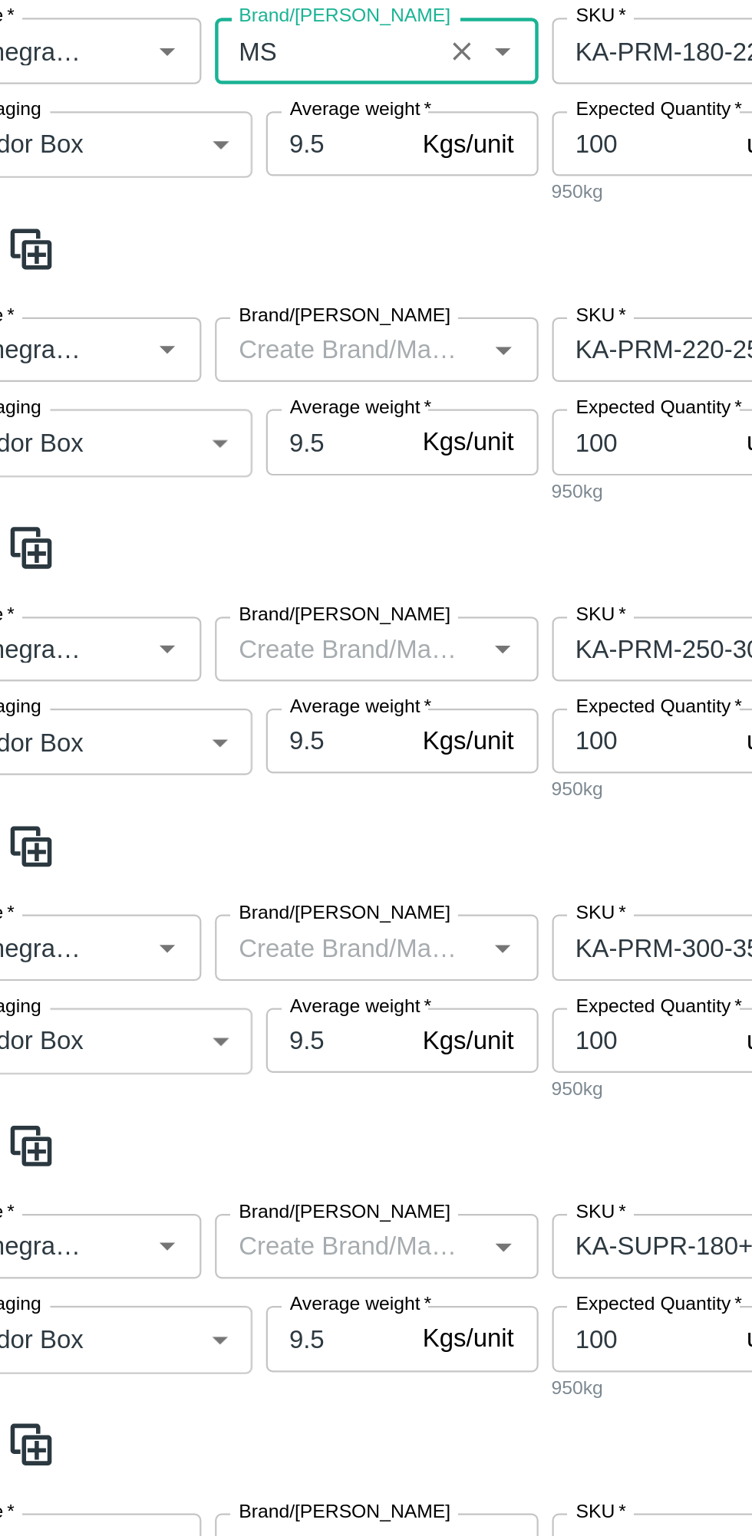
type input "MS"
click at [169, 462] on input "Brand/[PERSON_NAME]" at bounding box center [204, 459] width 111 height 20
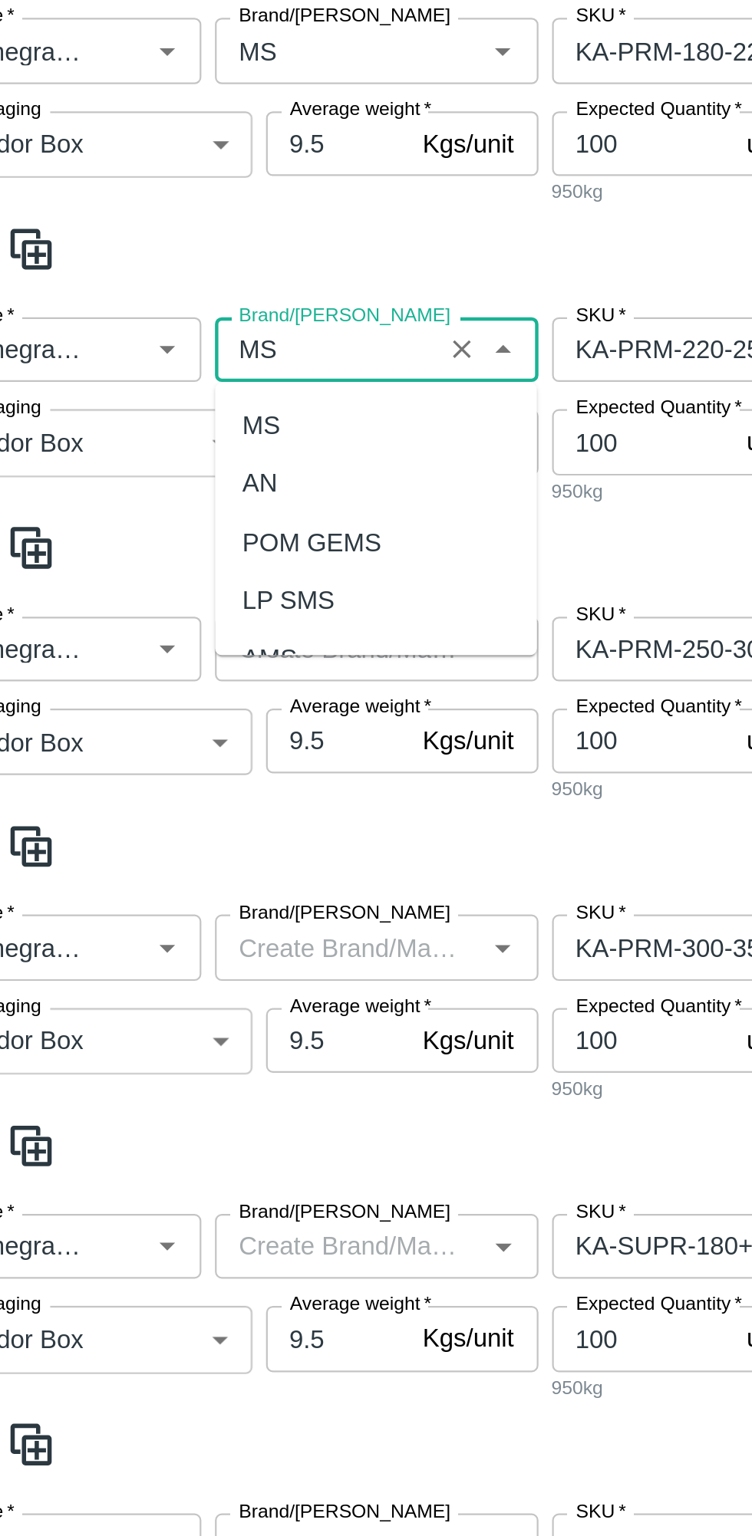
scroll to position [0, 0]
click at [172, 488] on div "MS" at bounding box center [164, 492] width 17 height 17
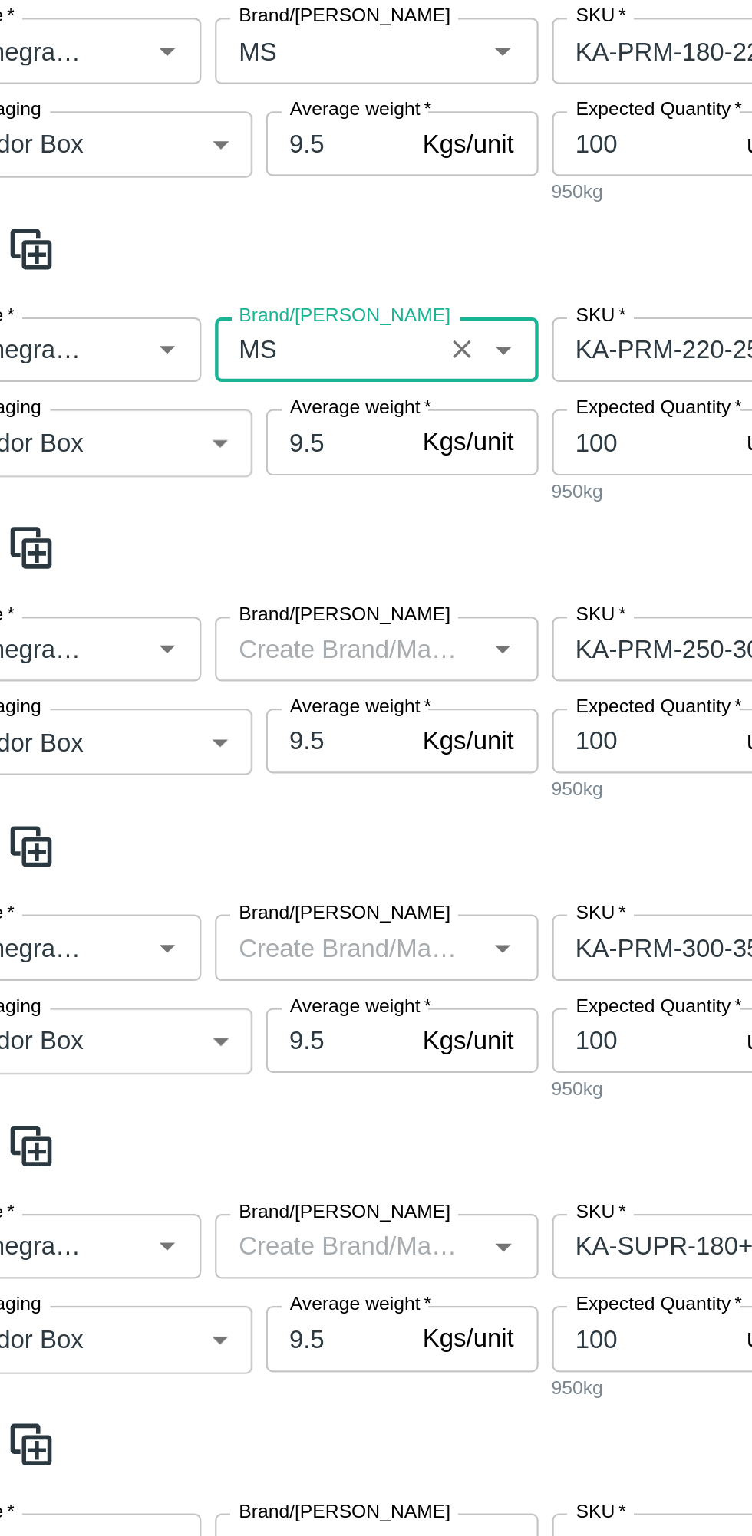
type input "MS"
click at [171, 584] on input "Brand/[PERSON_NAME]" at bounding box center [204, 594] width 111 height 20
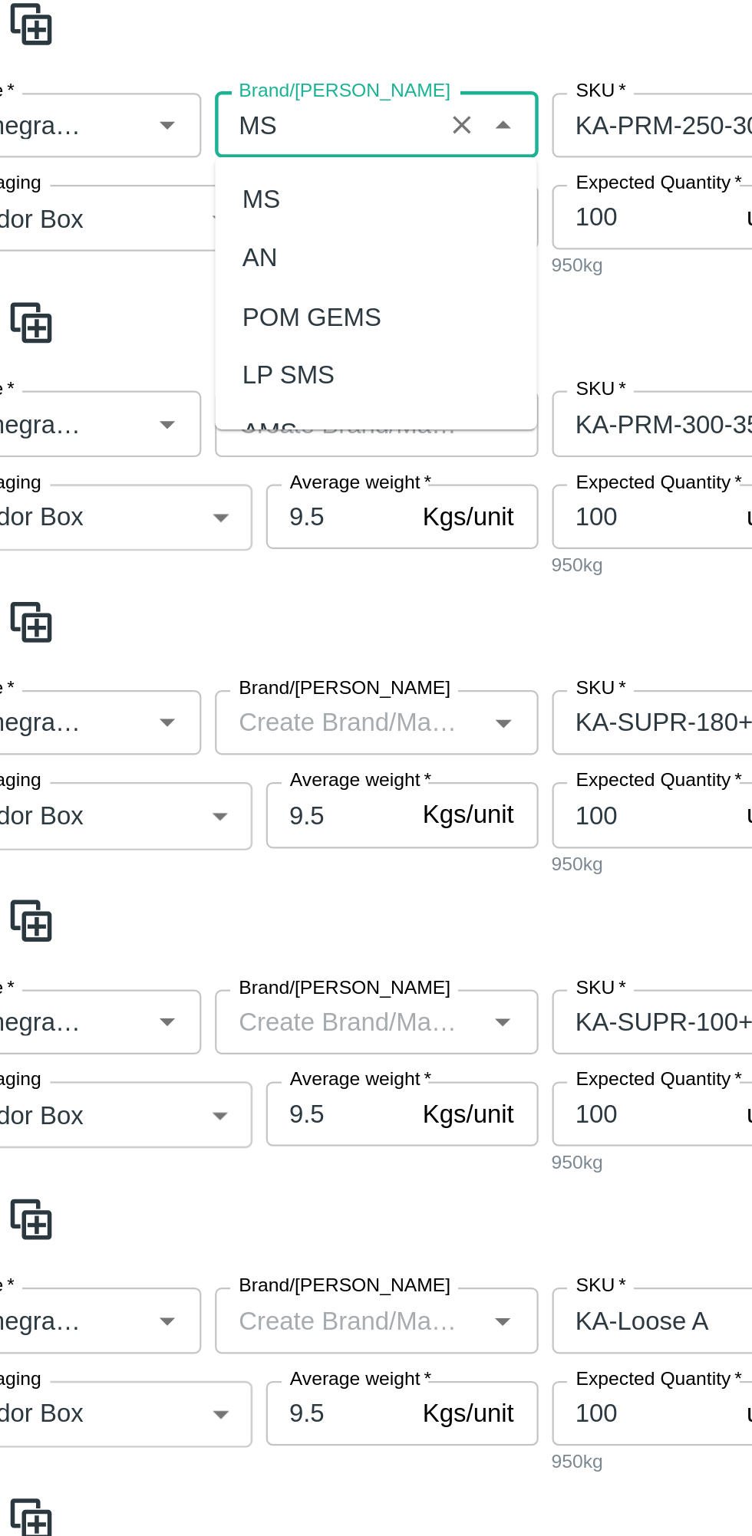
click at [161, 387] on div "MS" at bounding box center [164, 391] width 17 height 17
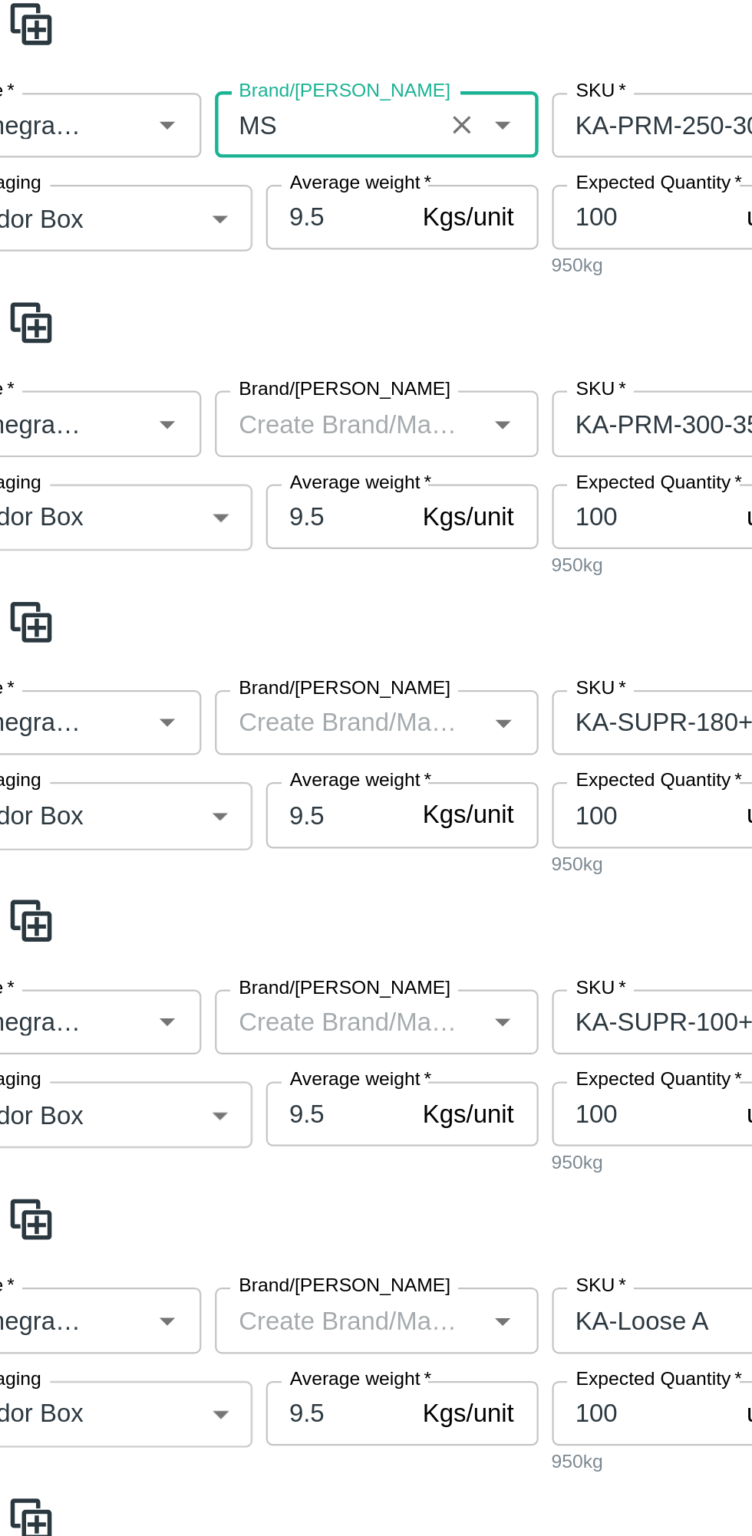
scroll to position [713, 0]
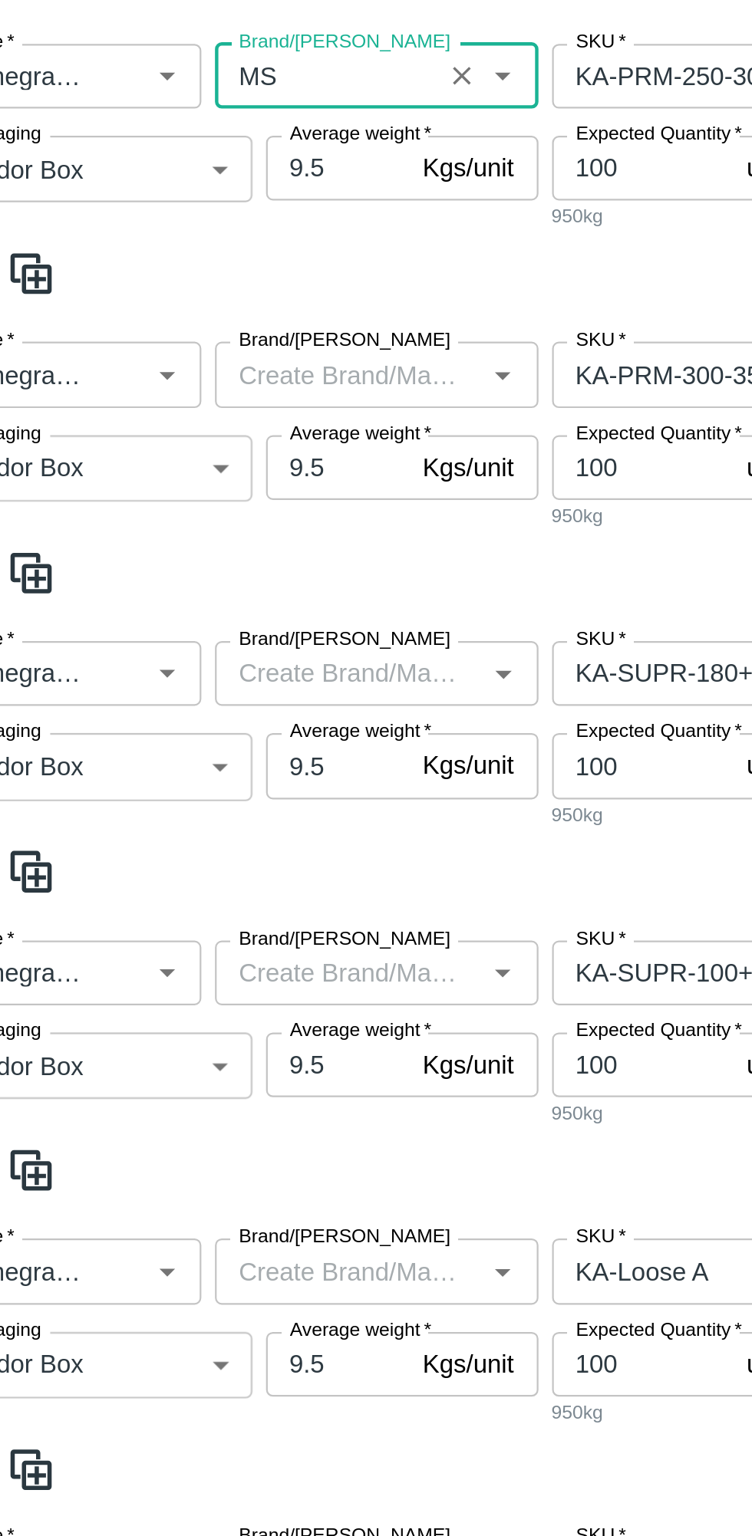
type input "MS"
click at [175, 469] on input "Brand/[PERSON_NAME]" at bounding box center [204, 469] width 111 height 20
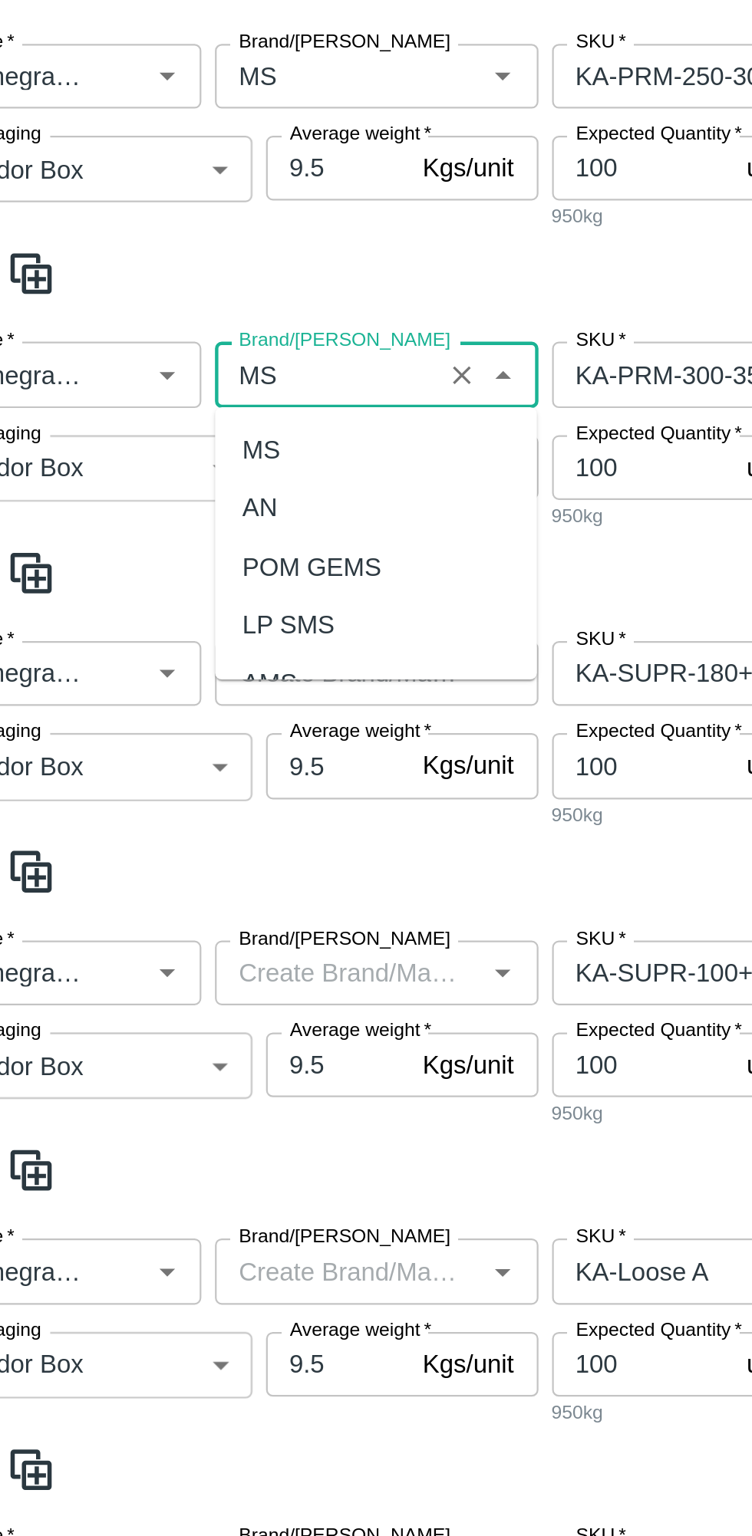
scroll to position [0, 0]
click at [168, 497] on div "MS" at bounding box center [164, 503] width 17 height 17
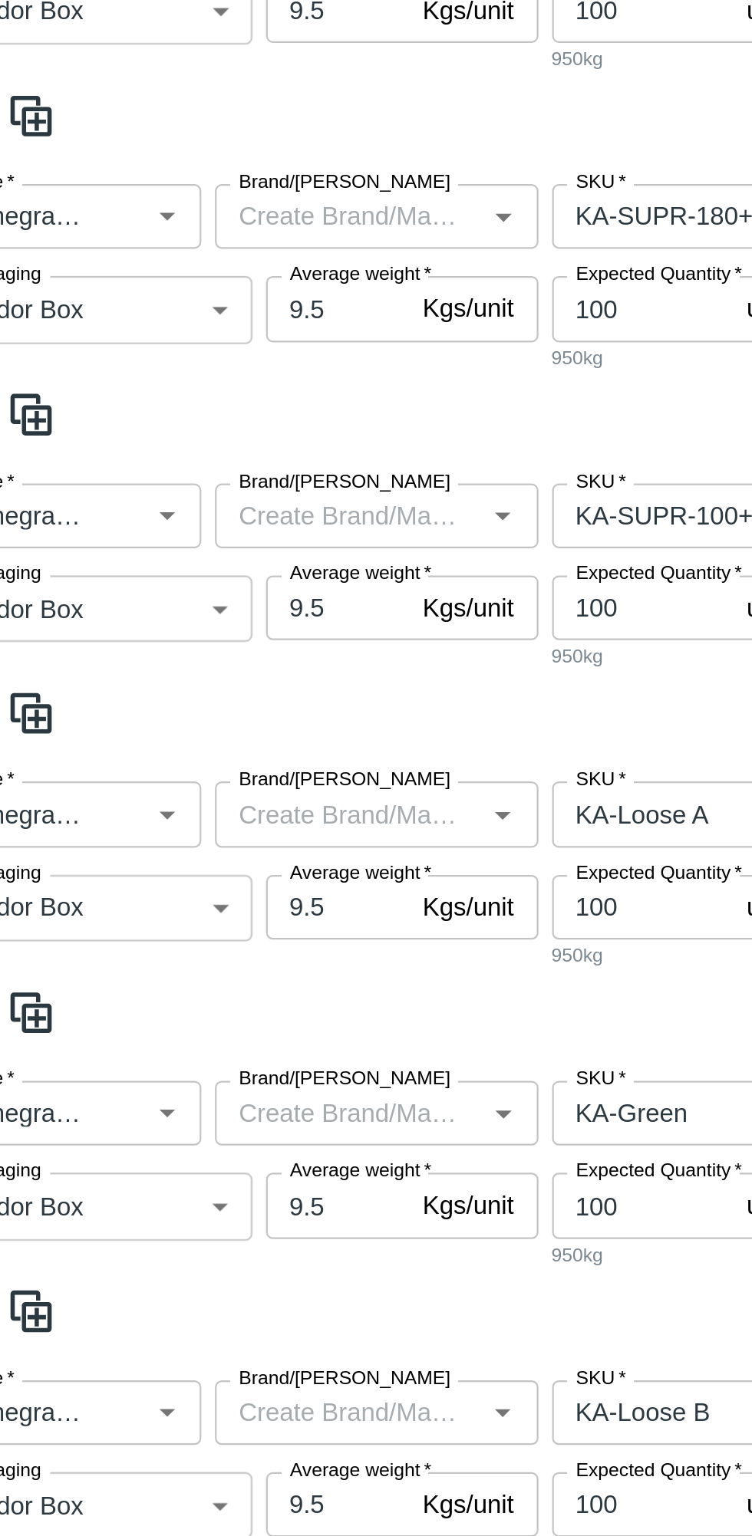
click at [172, 590] on label "Brand/[PERSON_NAME]" at bounding box center [202, 589] width 95 height 12
type input "MS"
click at [172, 594] on input "Brand/[PERSON_NAME]" at bounding box center [204, 604] width 111 height 20
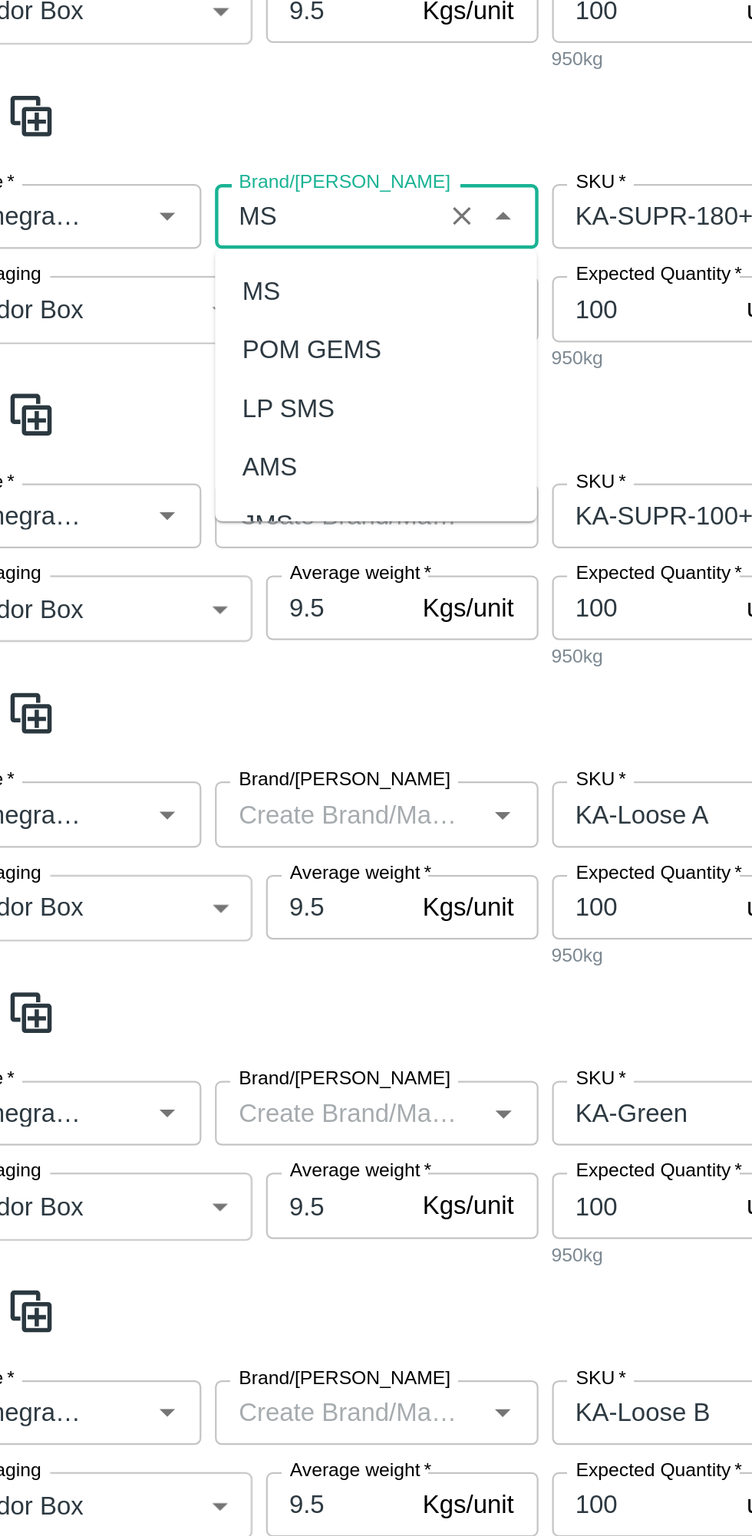
click at [163, 637] on div "MS" at bounding box center [164, 638] width 17 height 17
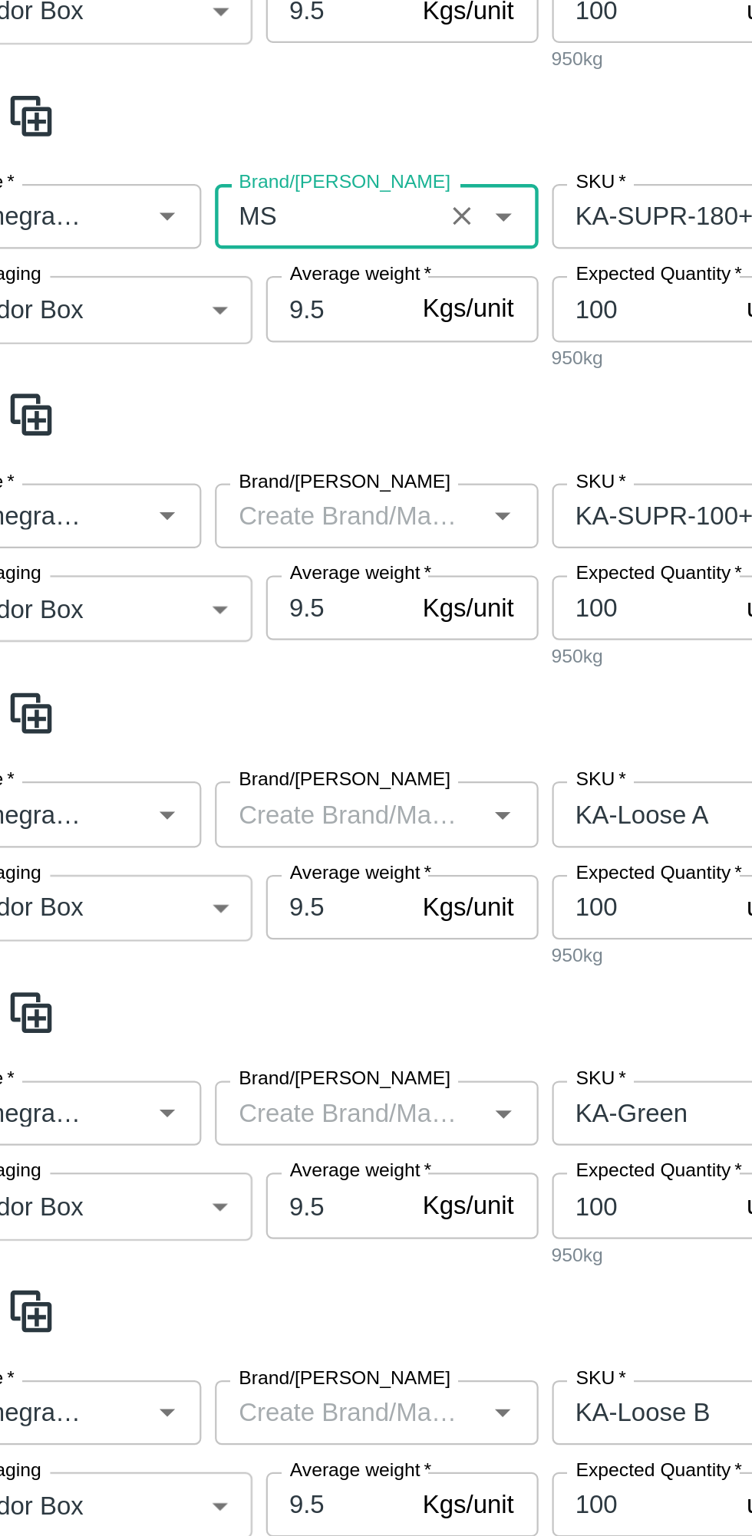
type input "MS"
click at [170, 738] on input "Brand/[PERSON_NAME]" at bounding box center [204, 739] width 111 height 20
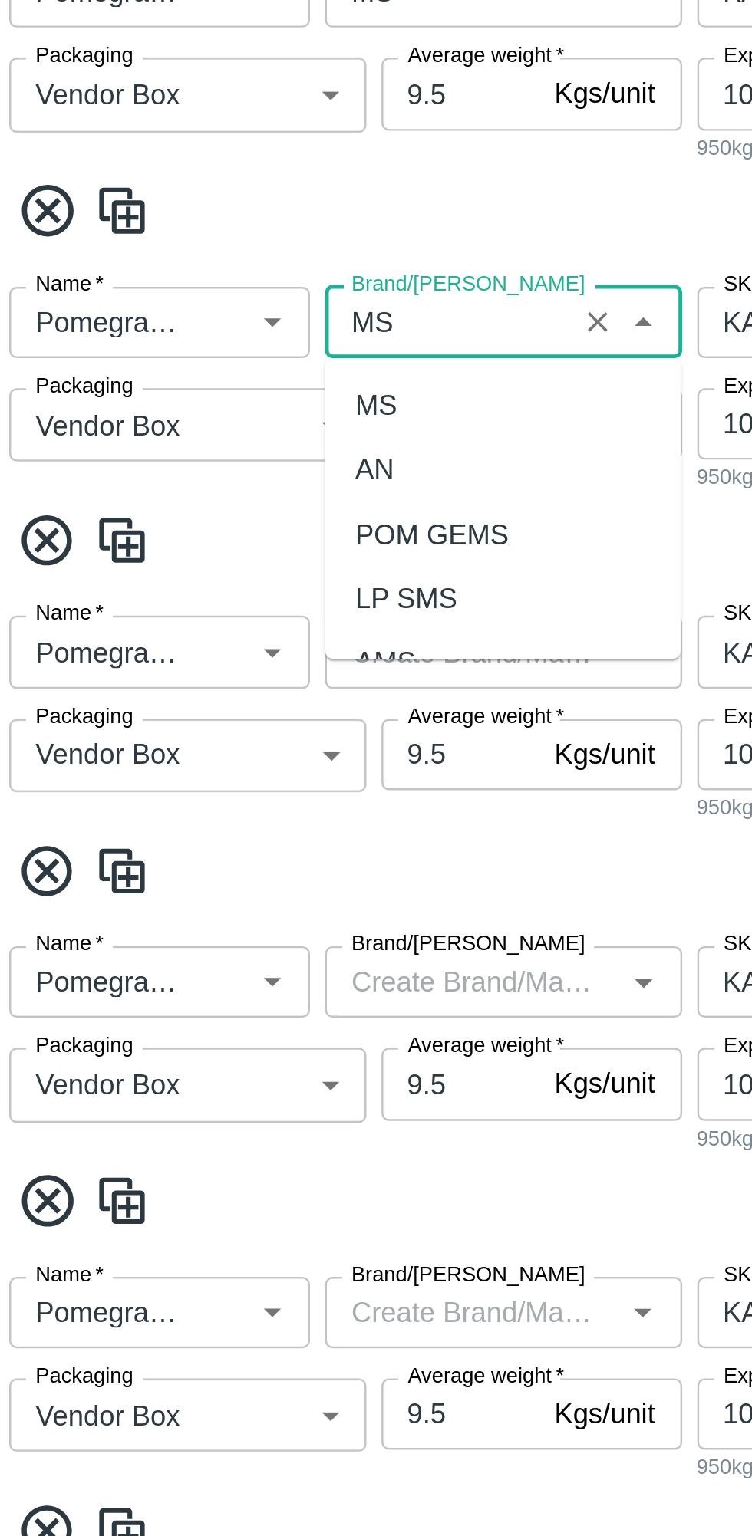
click at [167, 763] on div "MS" at bounding box center [216, 773] width 145 height 26
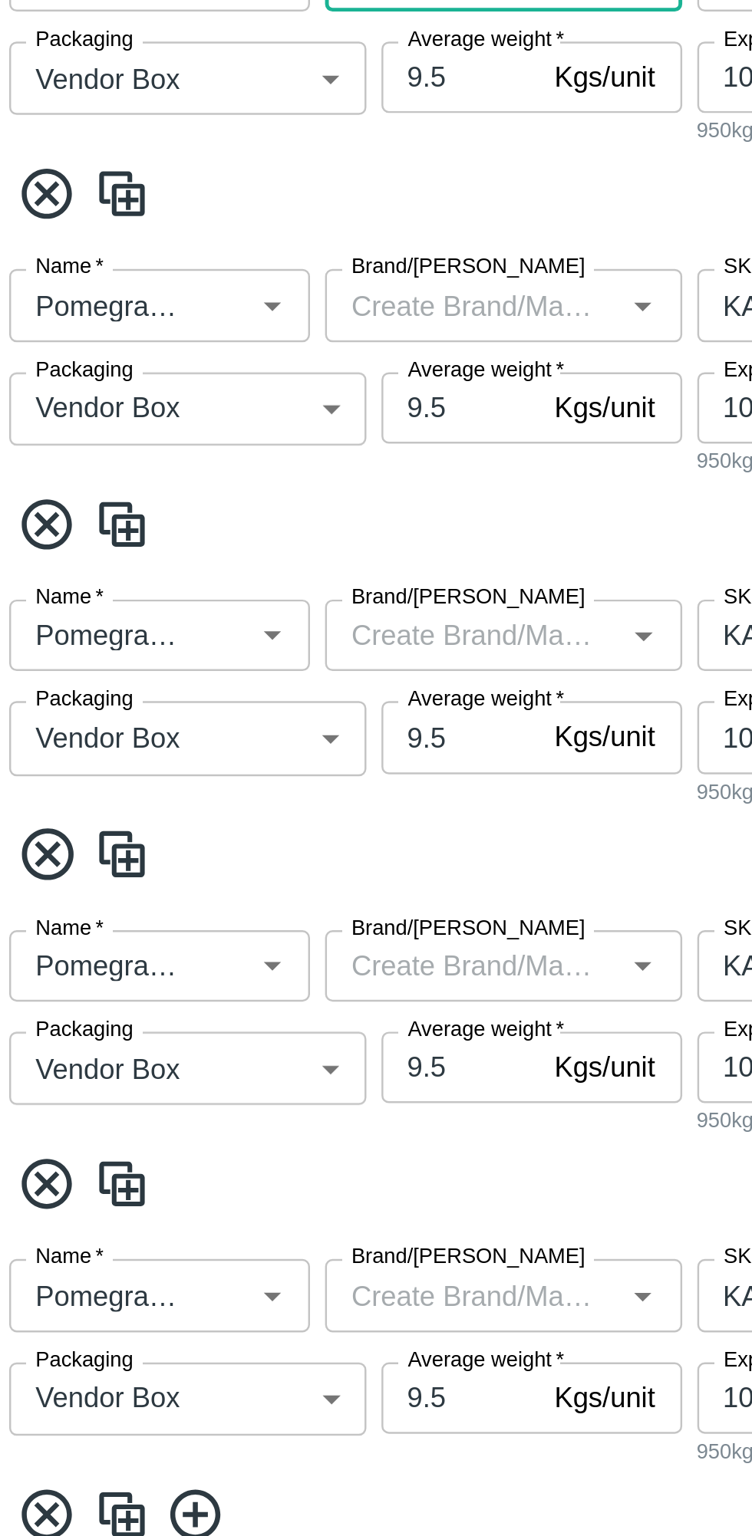
type input "MS"
click at [176, 872] on input "Brand/[PERSON_NAME]" at bounding box center [204, 874] width 111 height 20
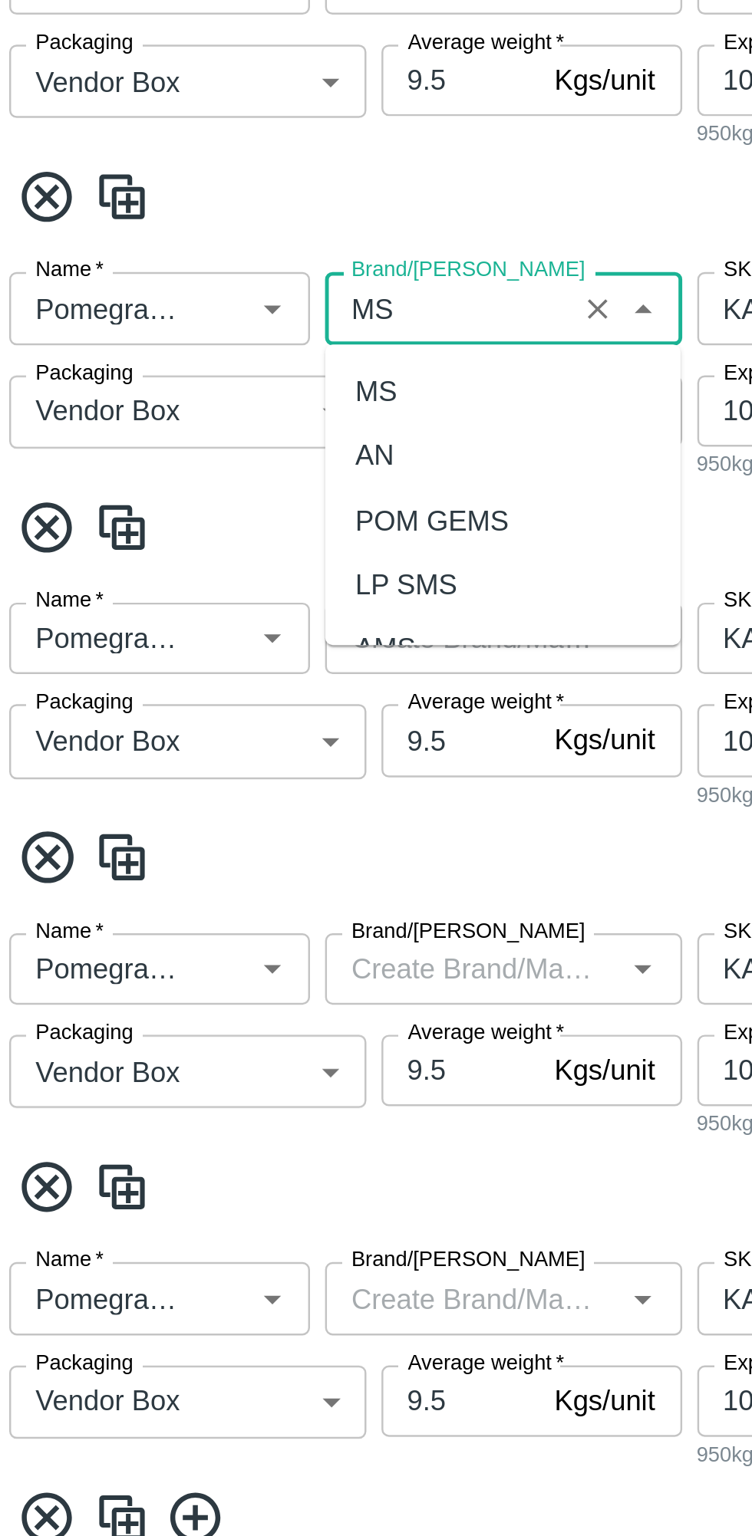
click at [194, 905] on div "MS" at bounding box center [216, 908] width 145 height 26
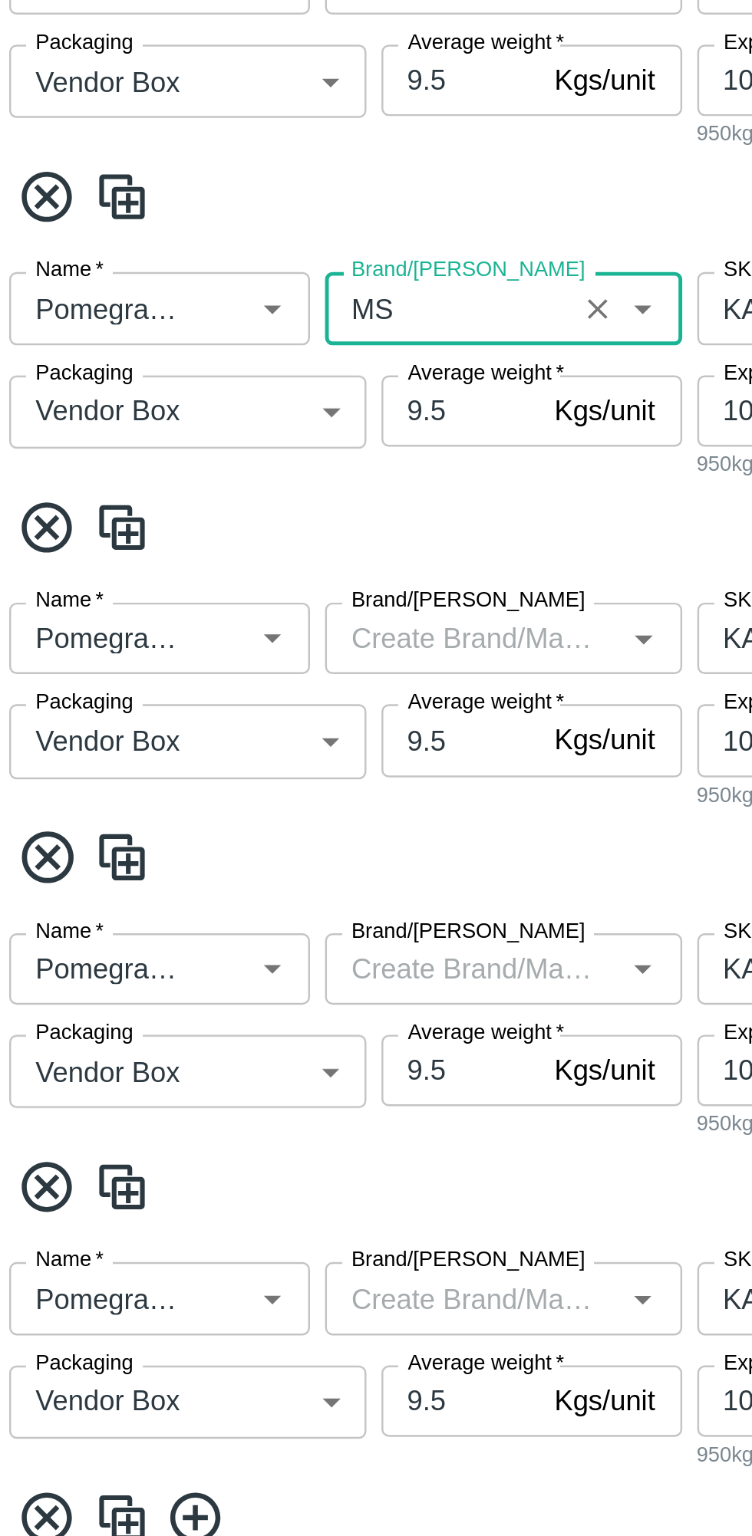
type input "MS"
click at [223, 1004] on input "Brand/[PERSON_NAME]" at bounding box center [204, 1009] width 111 height 20
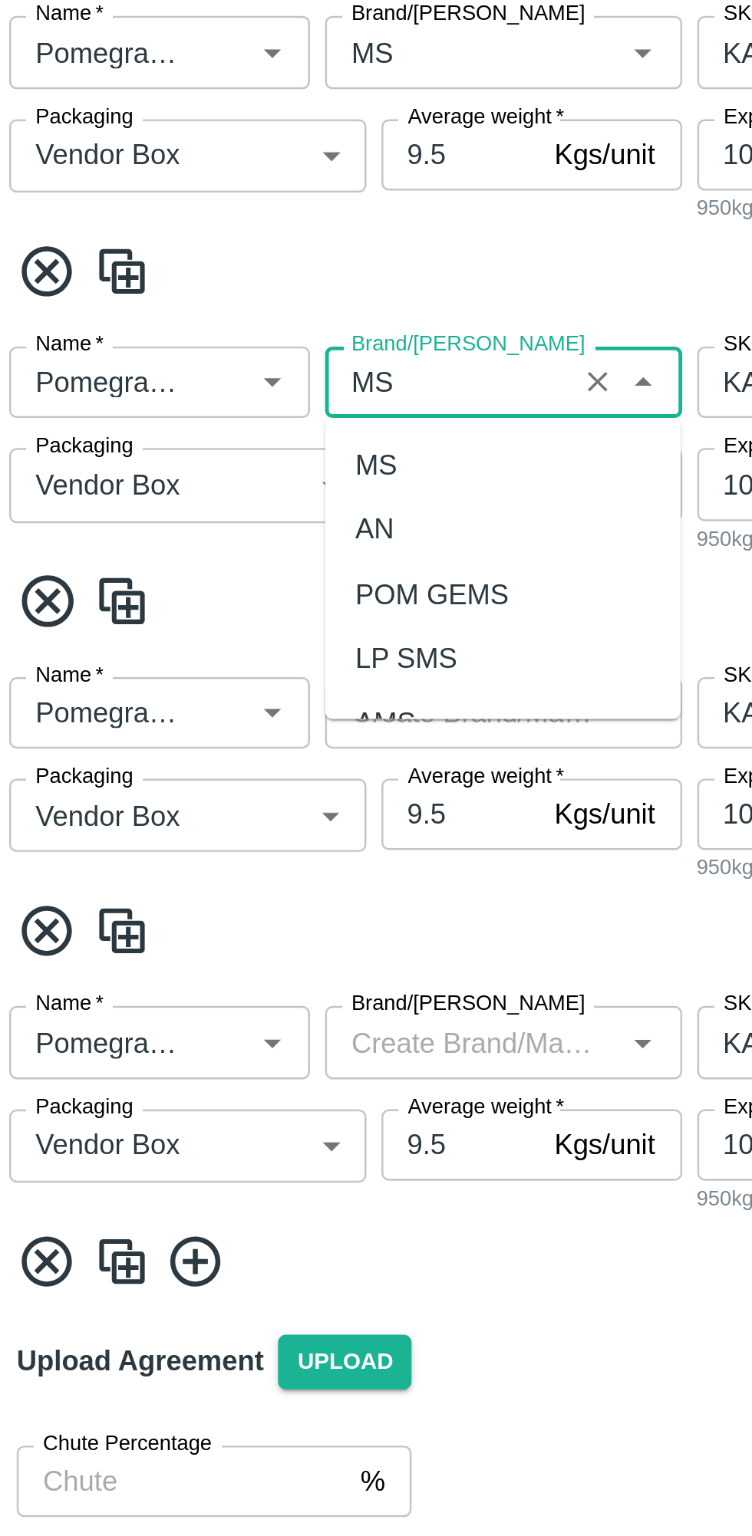
click at [219, 1042] on div "MS" at bounding box center [216, 1042] width 145 height 26
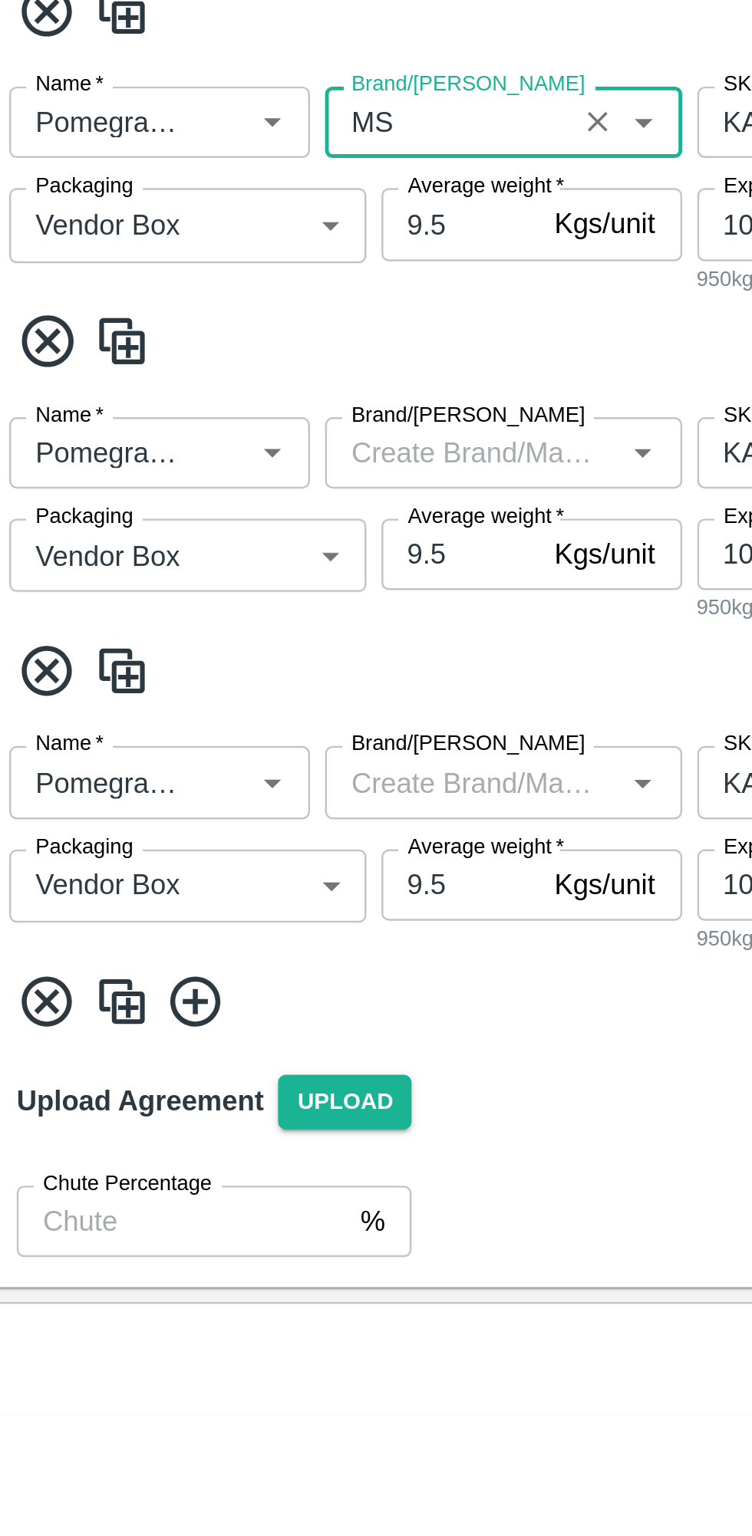
type input "MS"
click at [198, 1147] on input "Brand/[PERSON_NAME]" at bounding box center [204, 1144] width 111 height 20
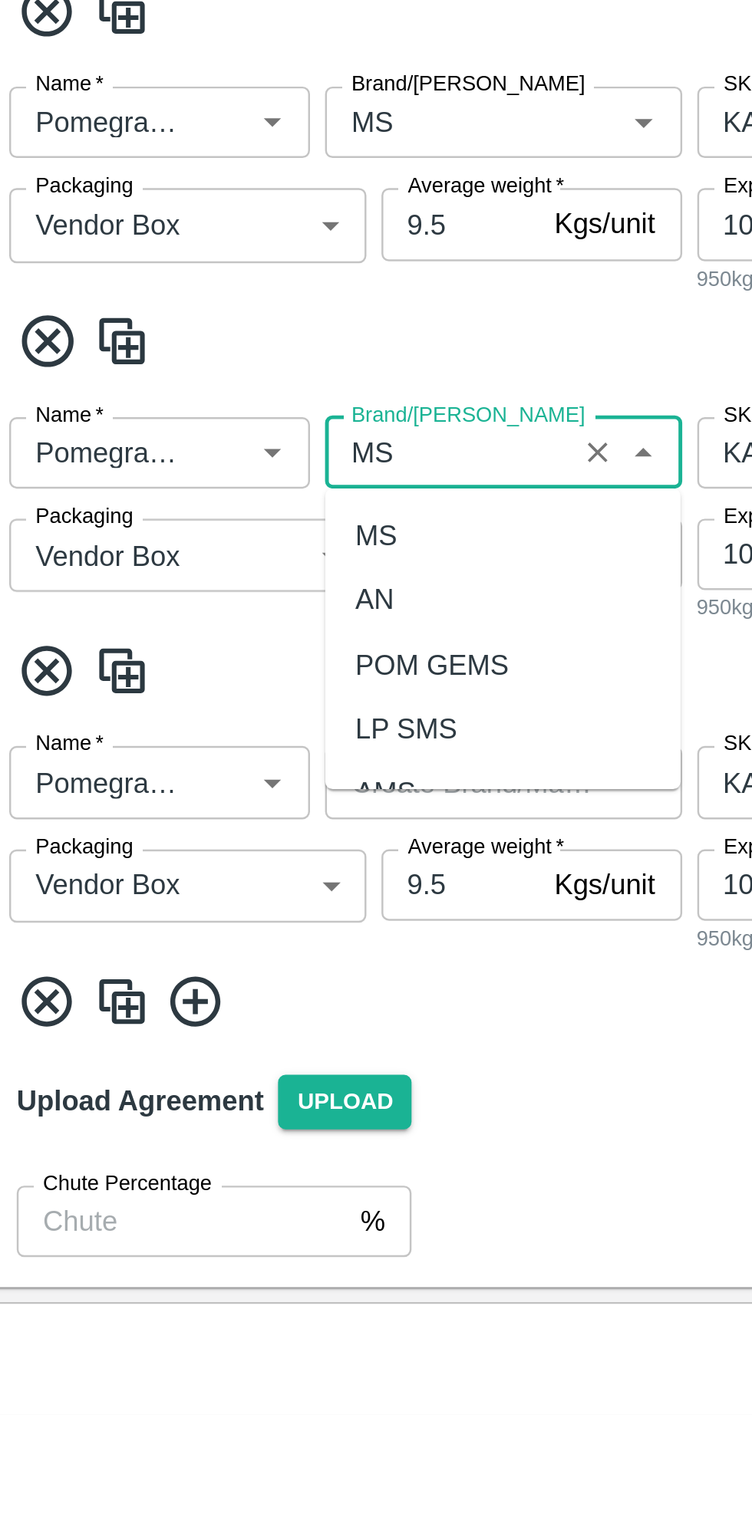
click at [200, 1183] on div "MS" at bounding box center [216, 1177] width 145 height 26
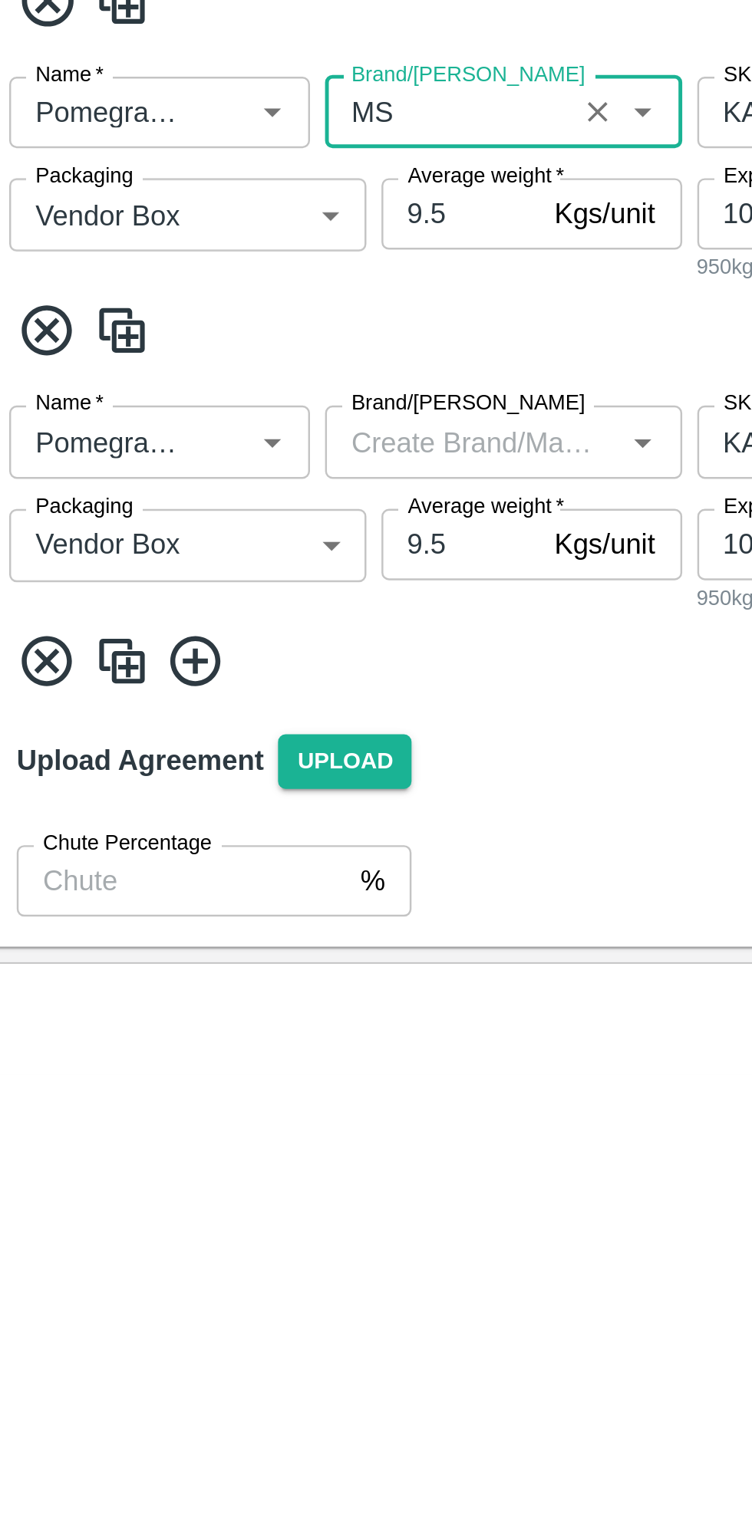
type input "MS"
click at [202, 1279] on input "Brand/[PERSON_NAME]" at bounding box center [204, 1278] width 111 height 20
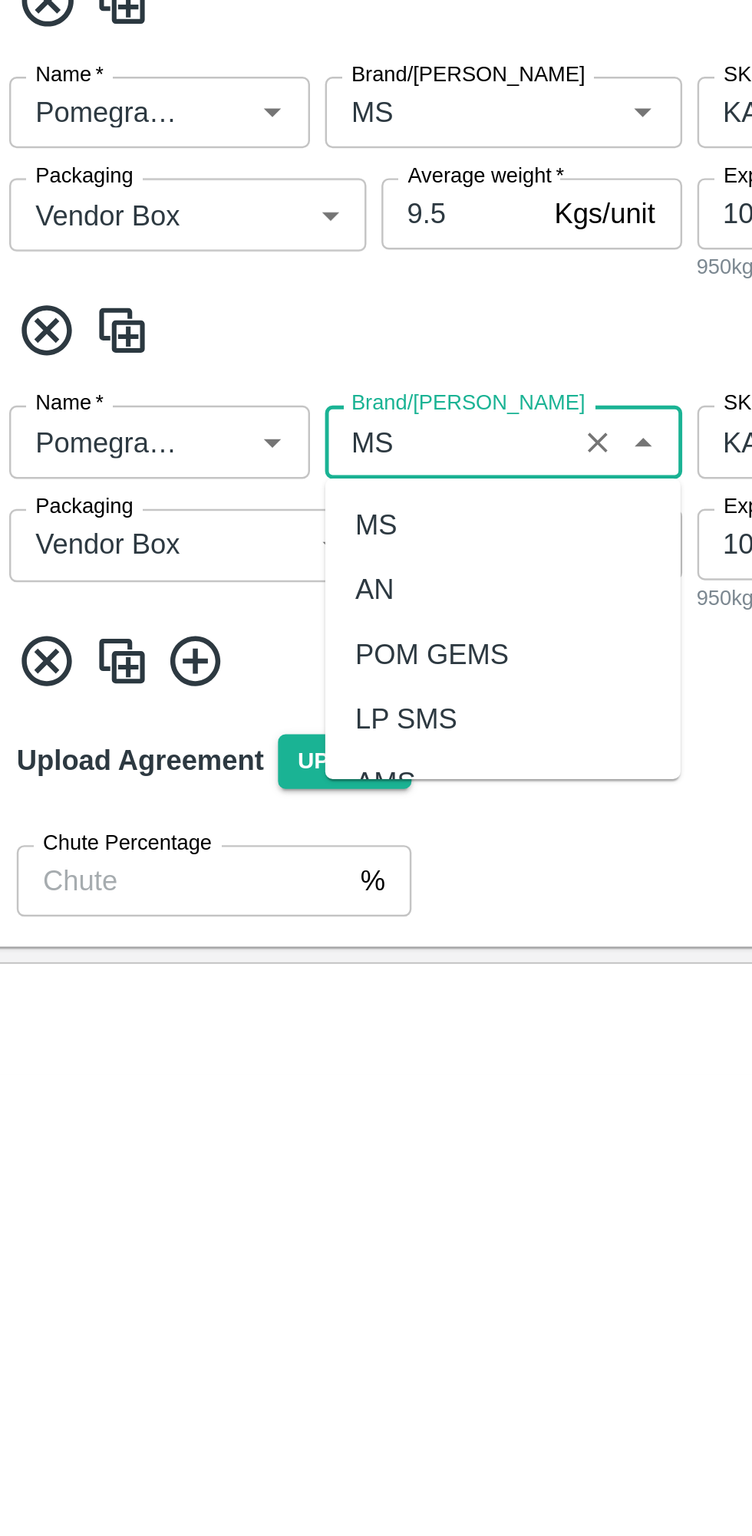
click at [200, 1310] on div "MS" at bounding box center [216, 1312] width 145 height 26
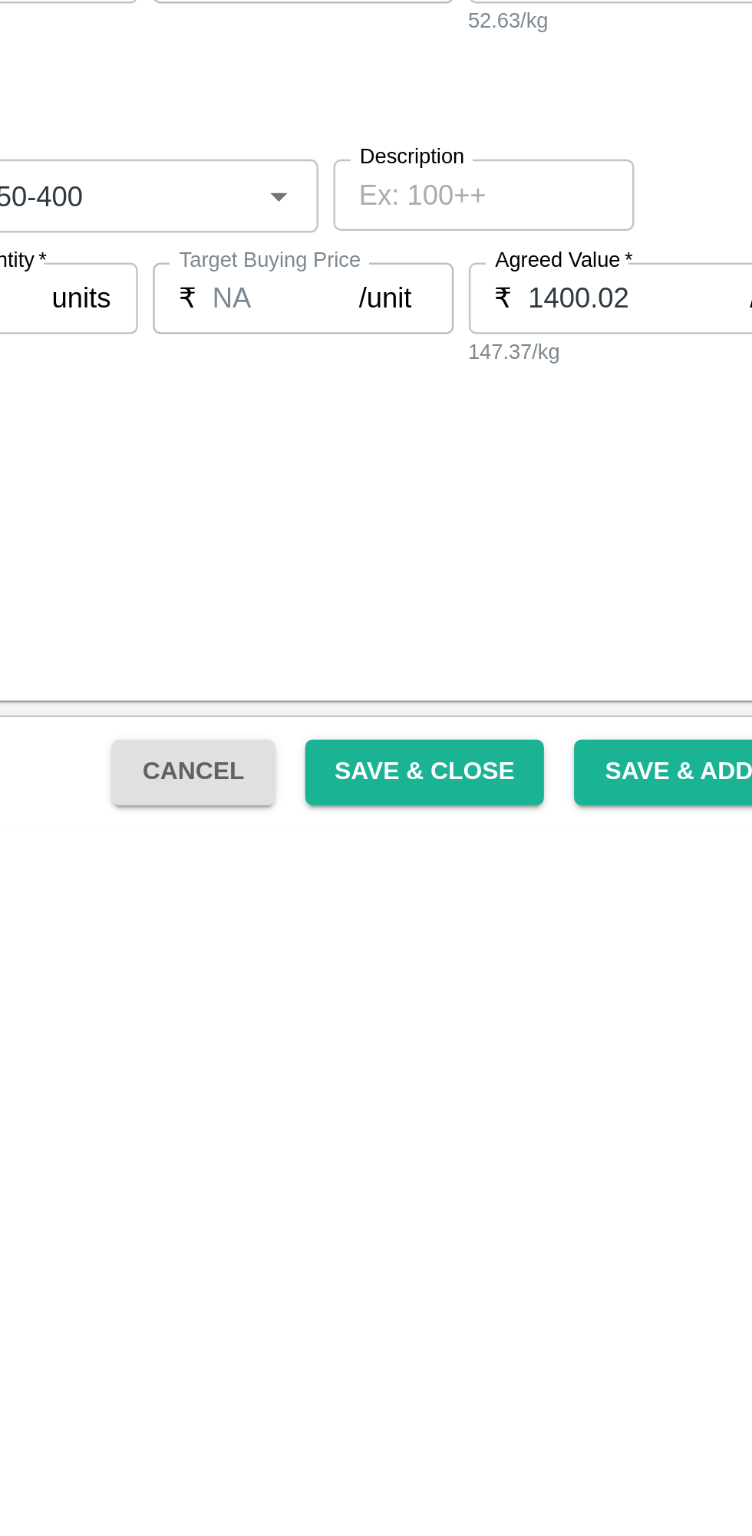
type input "MS"
click at [541, 1513] on button "Save & Close" at bounding box center [536, 1513] width 98 height 27
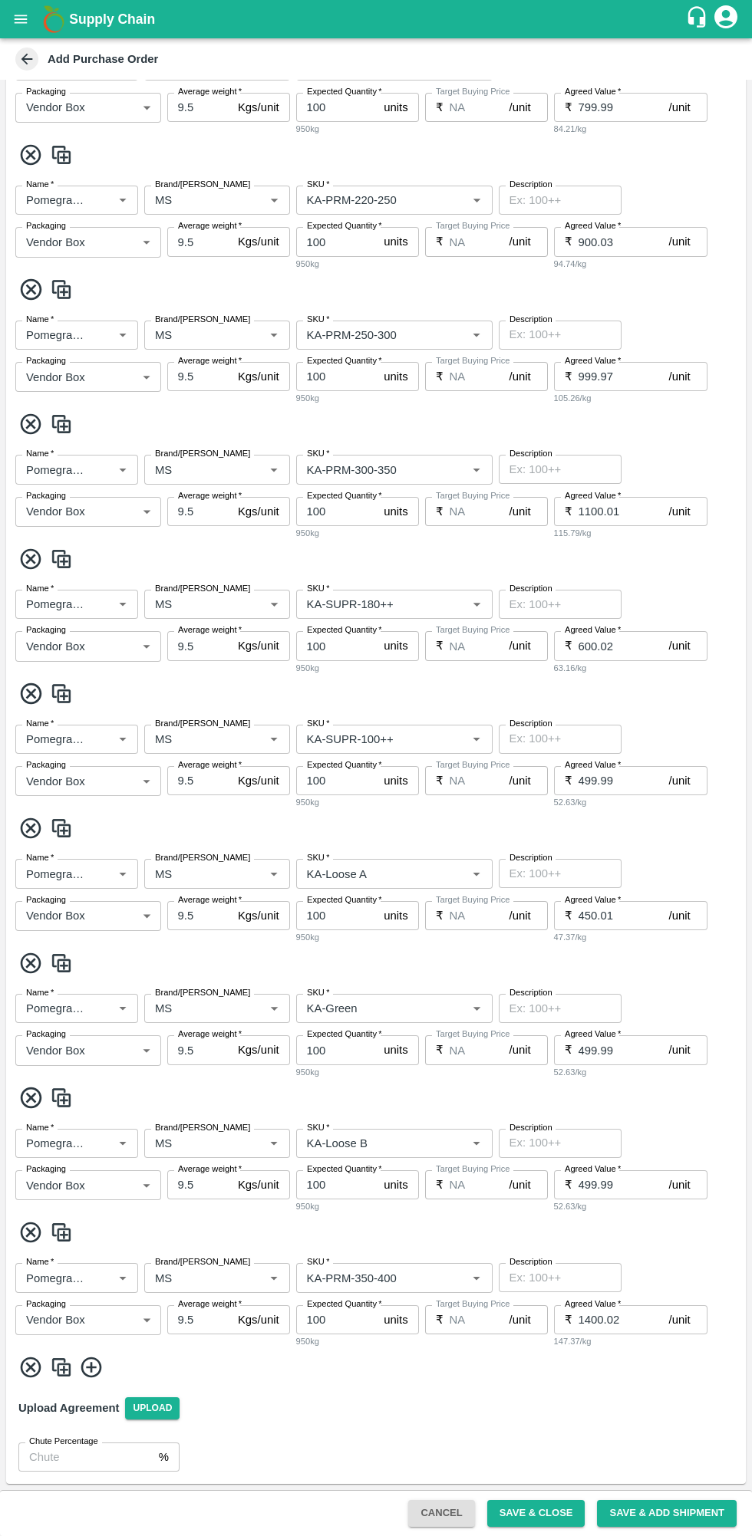
scroll to position [710, 0]
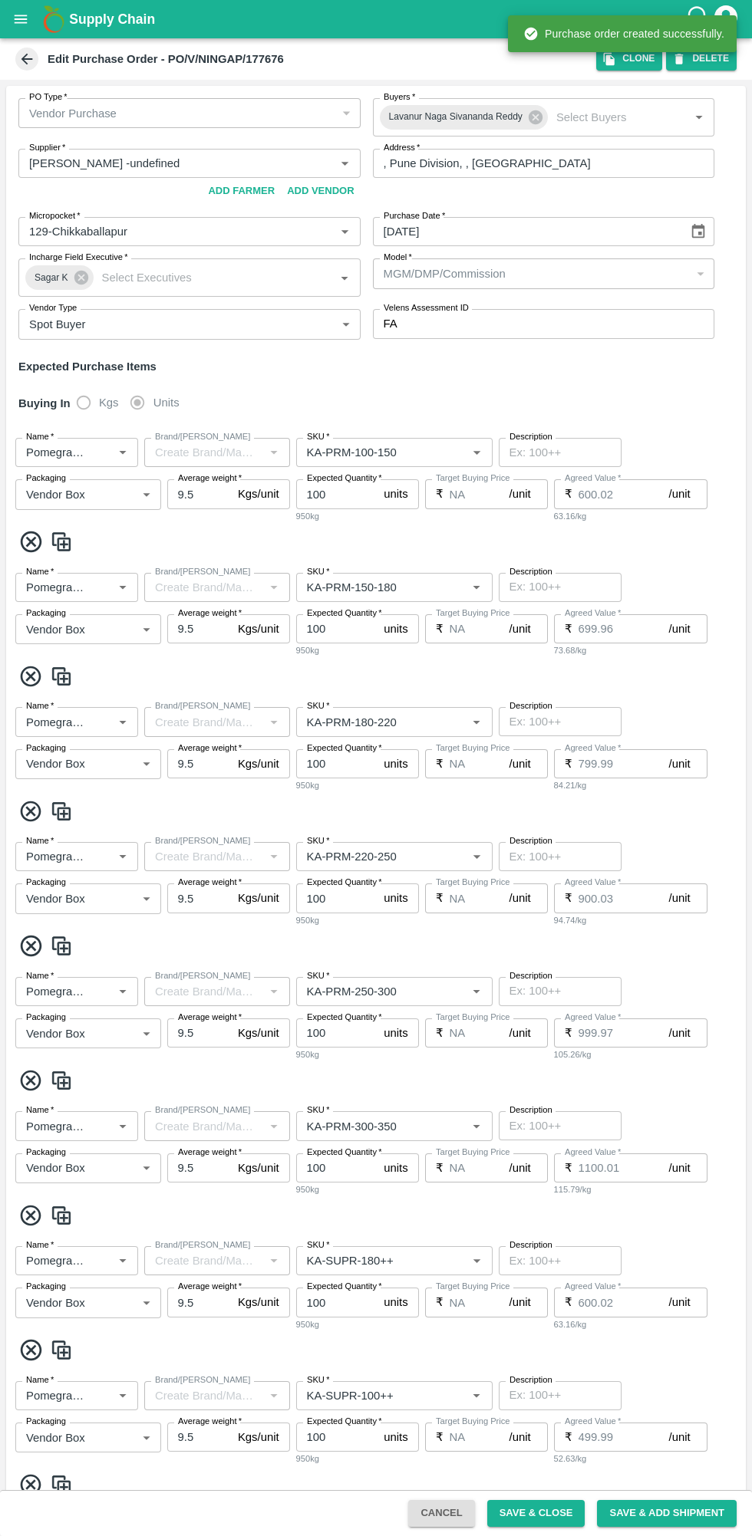
type input "[PERSON_NAME] -undefined"
type input "129-Chikkaballapur"
type input "Pomegranate"
type input "KA-PRM-100-150"
type input "NA"
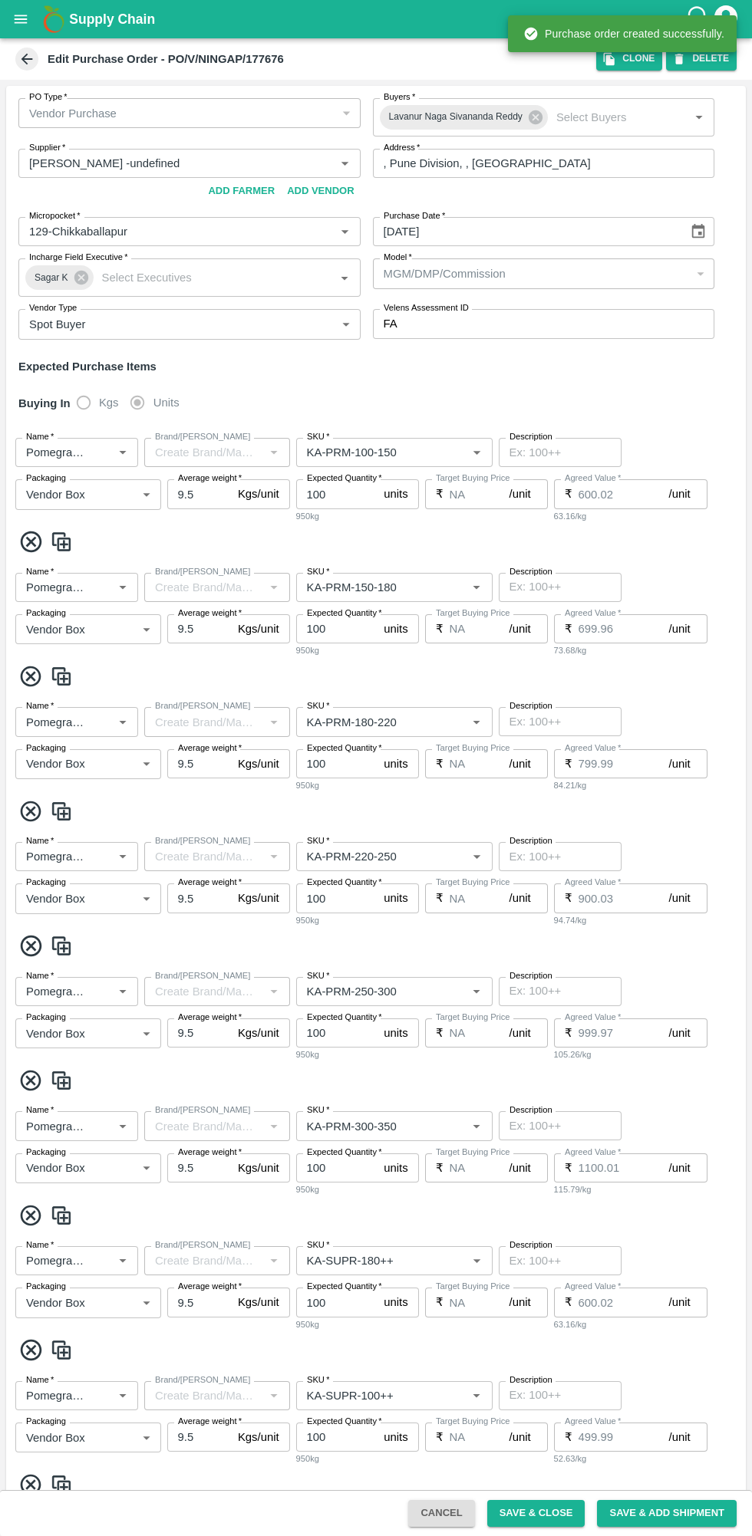
type input "Pomegranate"
type input "KA-PRM-150-180"
type input "NA"
type input "Pomegranate"
type input "KA-PRM-180-220"
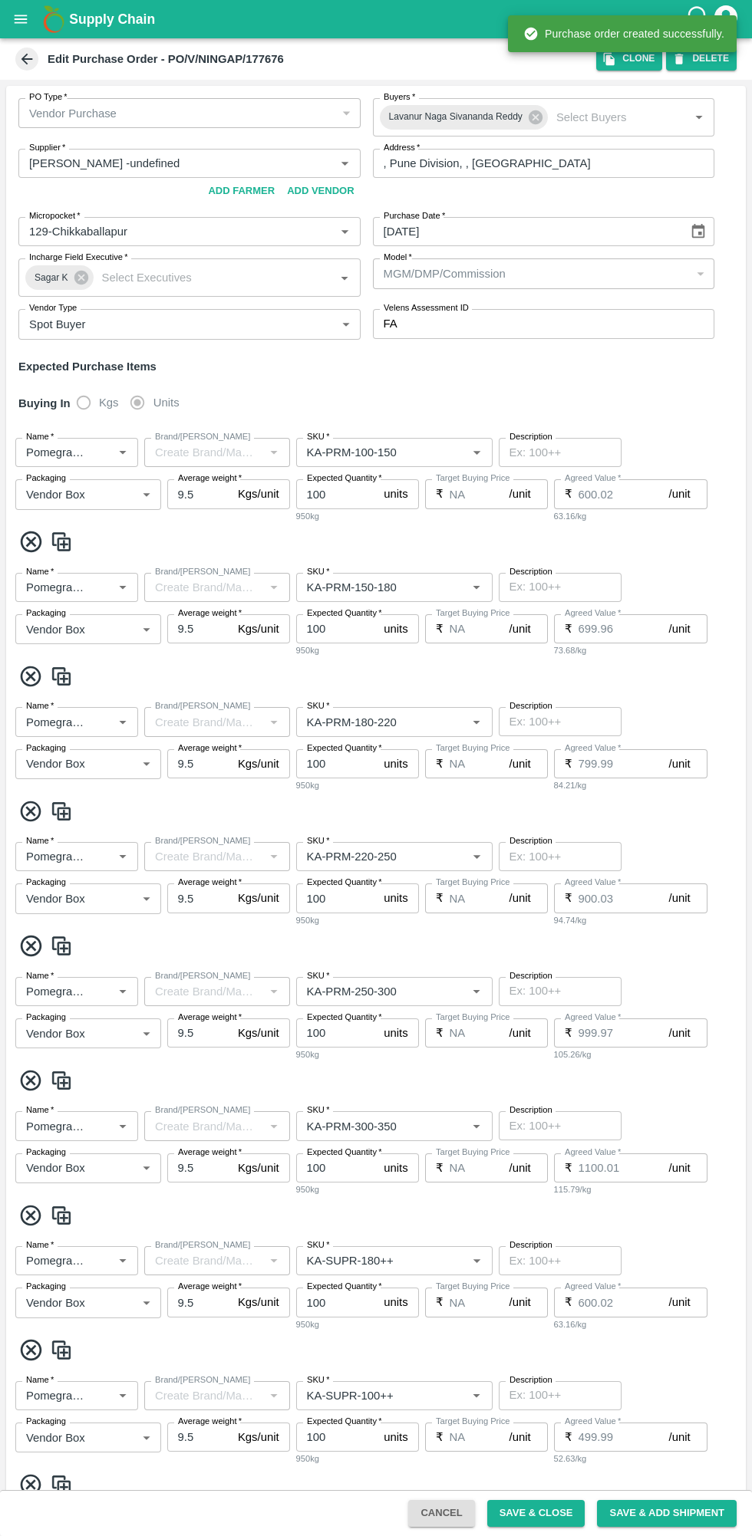
type input "NA"
type input "Pomegranate"
type input "KA-PRM-220-250"
type input "NA"
type input "Pomegranate"
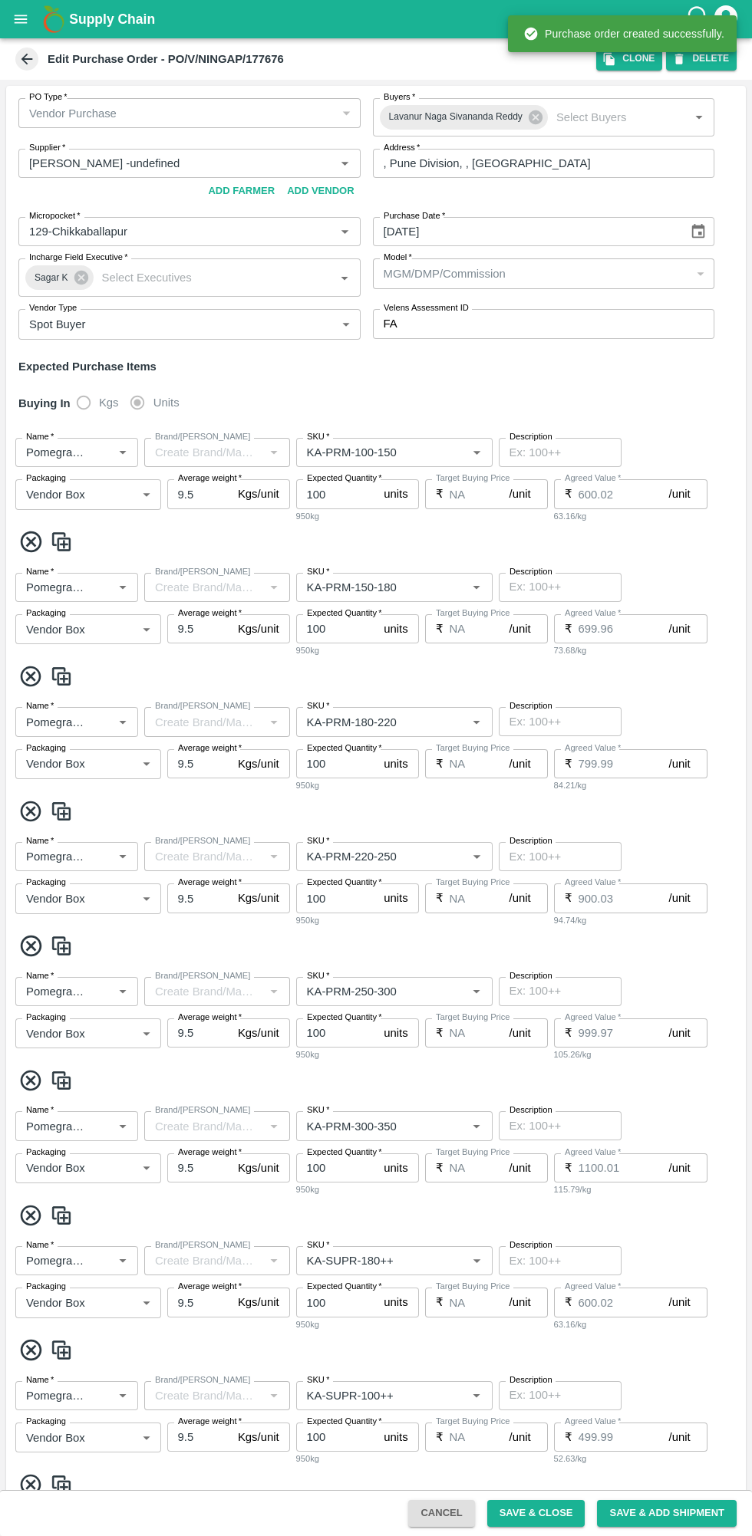
type input "KA-PRM-250-300"
type input "NA"
type input "Pomegranate"
type input "KA-PRM-300-350"
type input "NA"
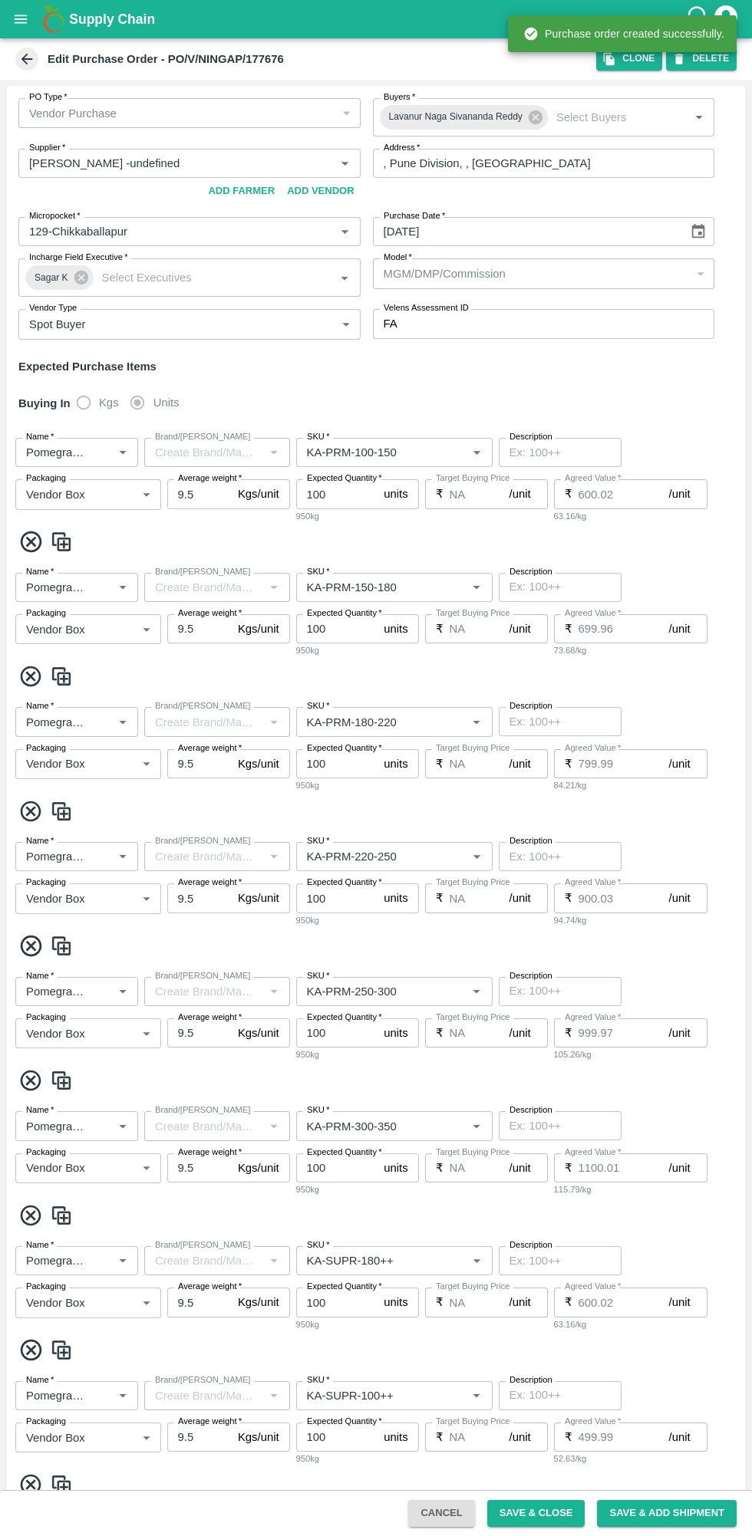
type input "Pomegranate"
type input "KA-SUPR-180++"
type input "NA"
type input "Pomegranate"
type input "KA-SUPR-100++"
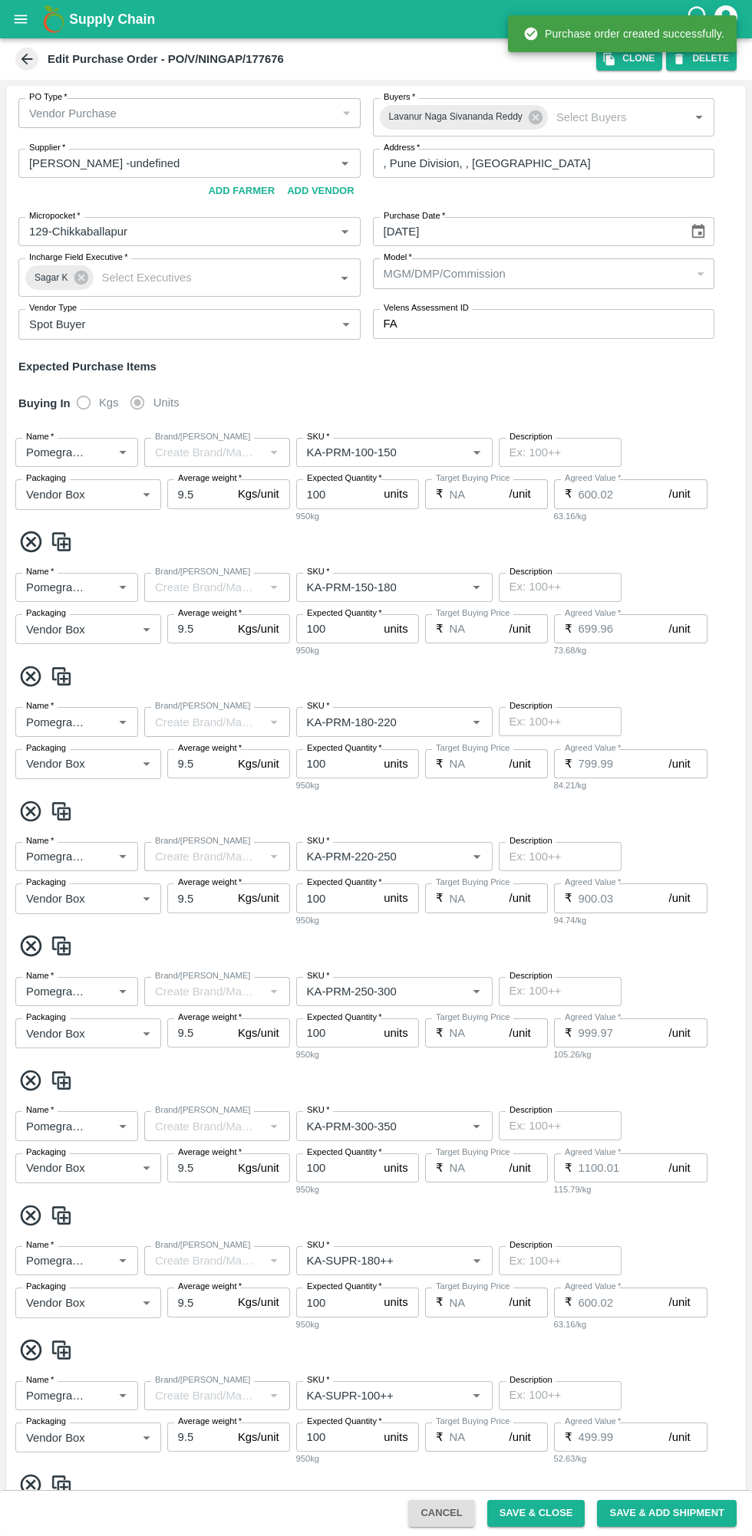
type input "NA"
type input "Pomegranate"
type input "KA-Loose A"
type input "NA"
type input "Pomegranate"
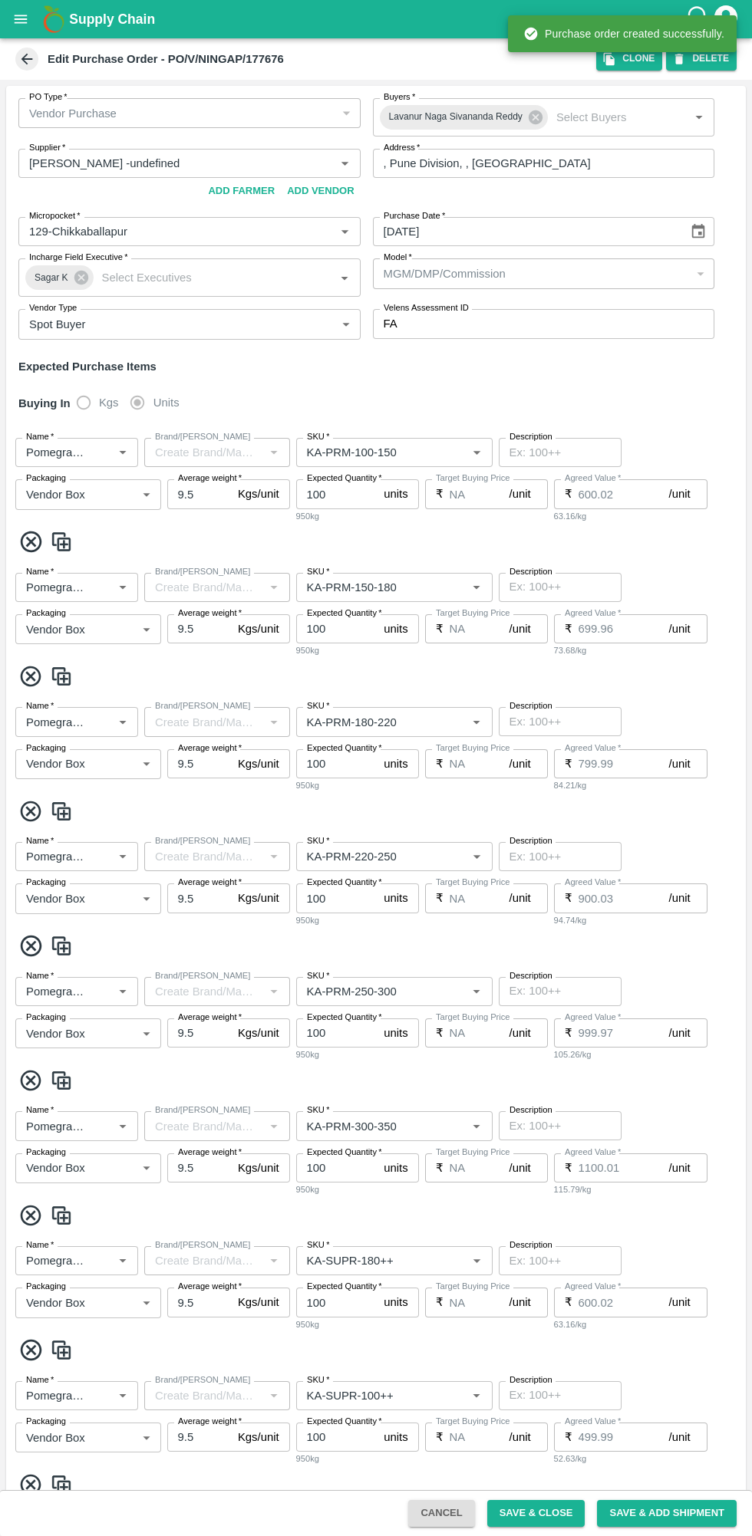
type input "KA-Green"
type input "NA"
type input "Pomegranate"
type input "KA-Loose B"
type input "NA"
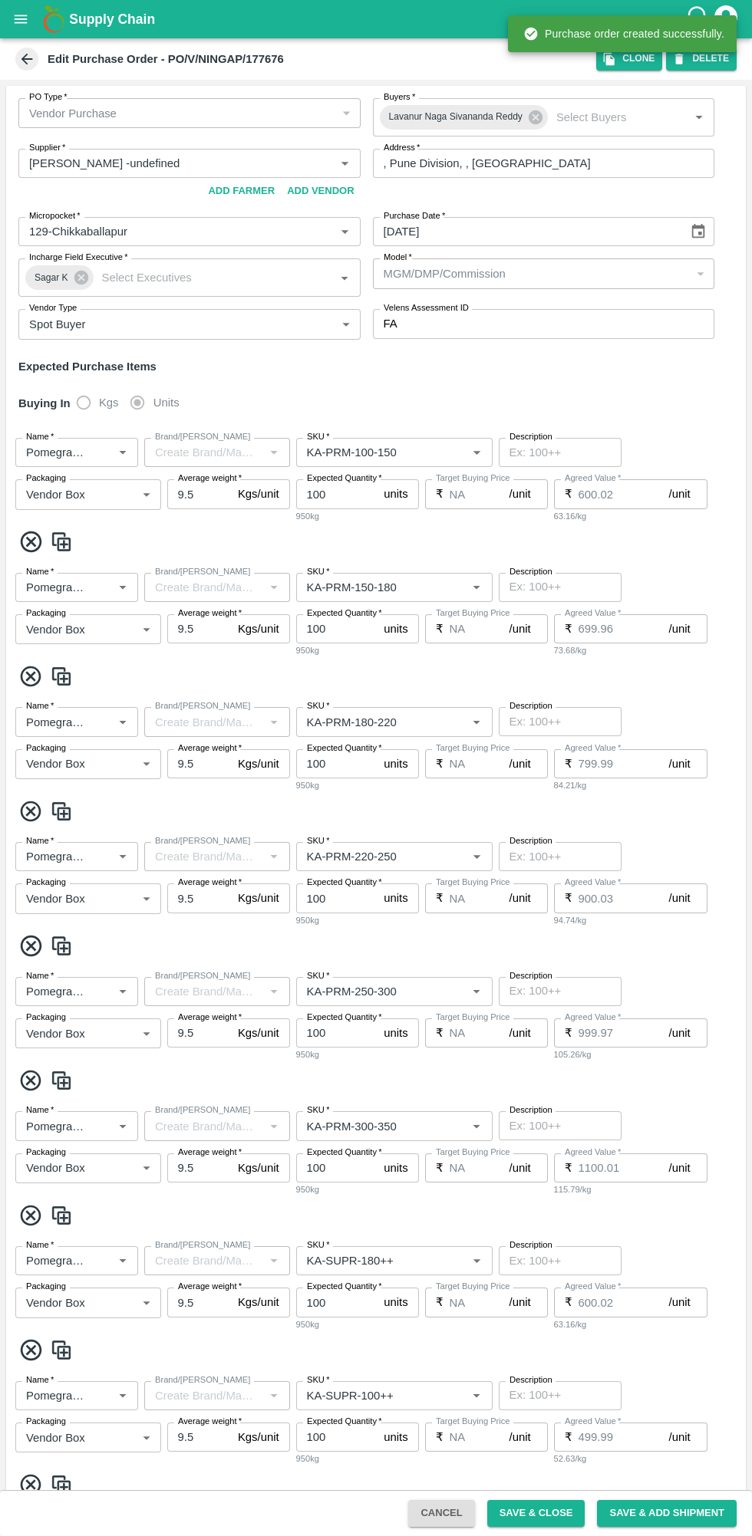
type input "Pomegranate"
type input "KA-PRM-350-400"
type input "NA"
